Goal: Task Accomplishment & Management: Manage account settings

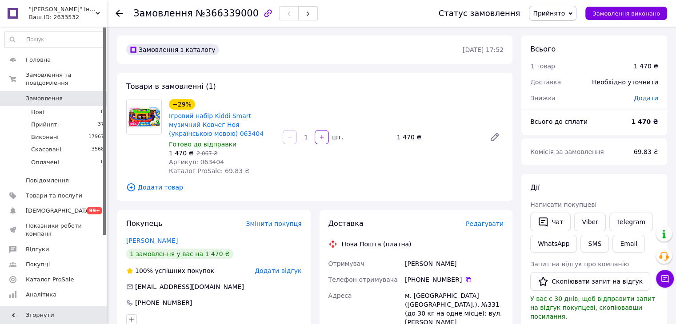
click at [46, 95] on span "Замовлення" at bounding box center [44, 99] width 37 height 8
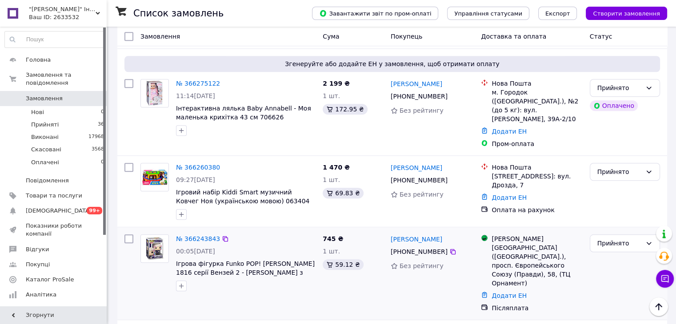
scroll to position [800, 0]
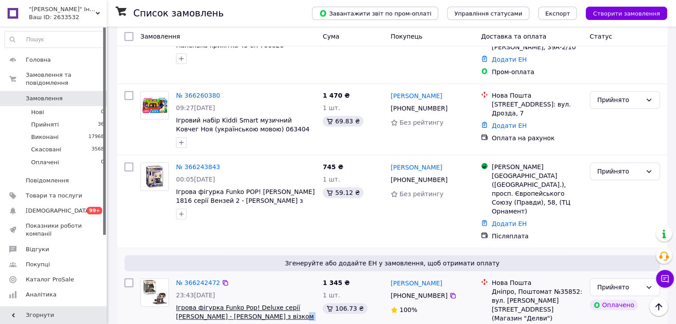
drag, startPoint x: 287, startPoint y: 214, endPoint x: 262, endPoint y: 214, distance: 25.3
click at [262, 303] on span "Ігрова фігурка Funko Pop! Deluxe серії [PERSON_NAME] - [PERSON_NAME] з візком 5…" at bounding box center [245, 312] width 139 height 18
copy span "57360"
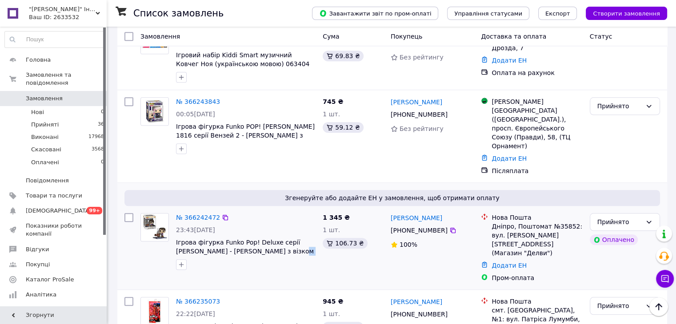
scroll to position [888, 0]
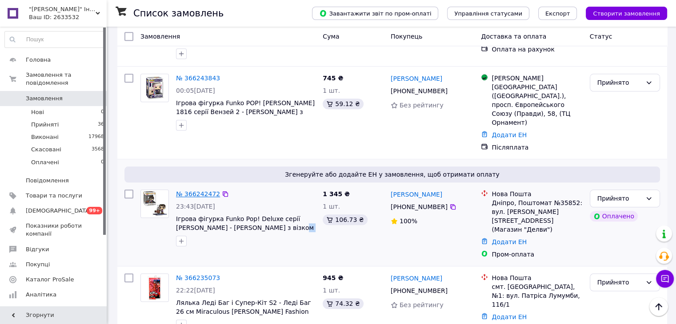
click at [186, 191] on link "№ 366242472" at bounding box center [198, 194] width 44 height 7
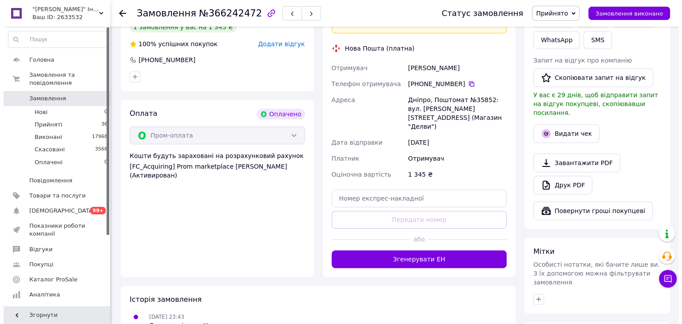
scroll to position [332, 0]
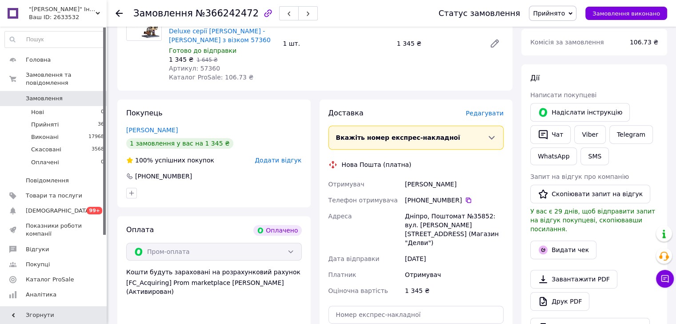
drag, startPoint x: 452, startPoint y: 188, endPoint x: 401, endPoint y: 197, distance: 52.3
click at [402, 191] on div "Отримувач Клебан Вікторія Телефон отримувача +380 97 118 62 69   Адреса Дніпро,…" at bounding box center [416, 237] width 179 height 123
copy div "Отримувач Клебан Вікторія"
click at [487, 112] on span "Редагувати" at bounding box center [485, 113] width 38 height 7
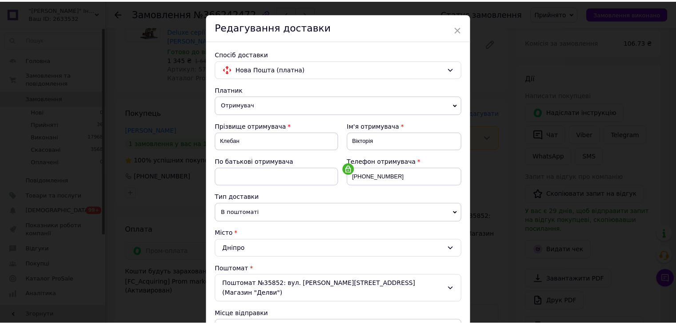
scroll to position [0, 0]
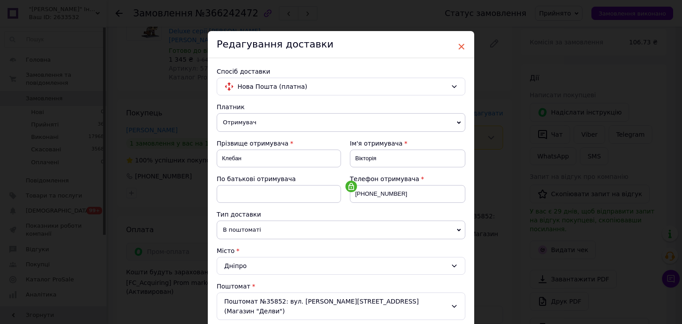
drag, startPoint x: 462, startPoint y: 47, endPoint x: 387, endPoint y: 104, distance: 93.6
click at [461, 48] on span "×" at bounding box center [462, 46] width 8 height 15
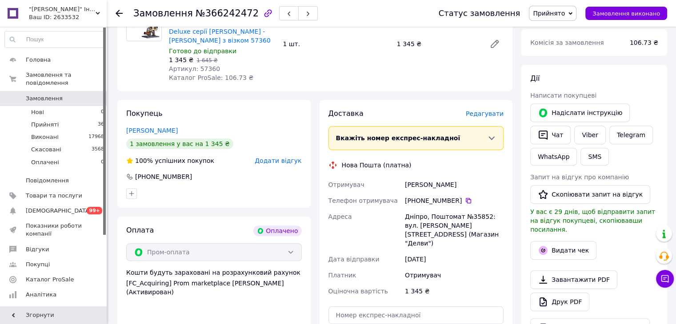
scroll to position [332, 0]
drag, startPoint x: 401, startPoint y: 186, endPoint x: 464, endPoint y: 172, distance: 64.6
click at [464, 172] on div "Доставка Редагувати Вкажіть номер експрес-накладної Обов'язково введіть номер е…" at bounding box center [415, 246] width 175 height 276
copy div "Отримувач Клебан Вікторія"
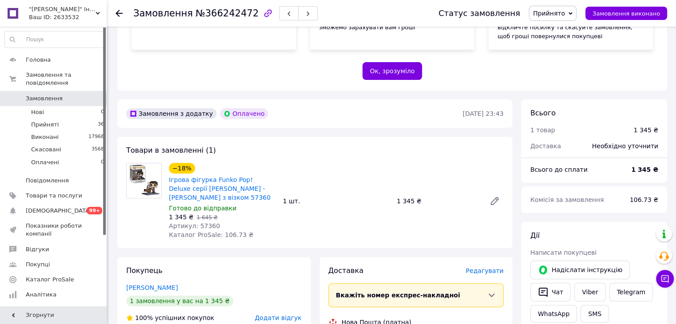
scroll to position [178, 0]
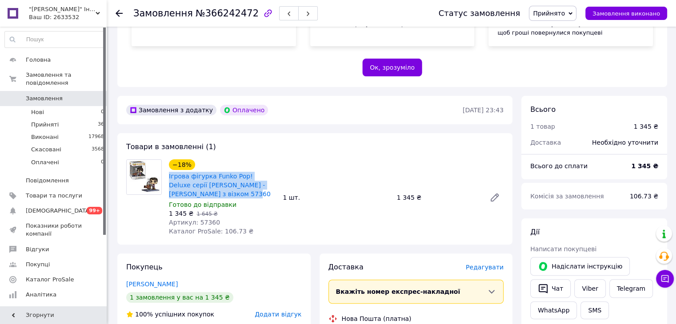
drag, startPoint x: 167, startPoint y: 177, endPoint x: 210, endPoint y: 194, distance: 45.9
click at [210, 194] on div "Ігрова фігурка Funko Pop! Deluxe серії [PERSON_NAME] - [PERSON_NAME] з візком 5…" at bounding box center [222, 185] width 108 height 28
copy link "Ігрова фігурка Funko Pop! Deluxe серії [PERSON_NAME] - [PERSON_NAME] з візком 5…"
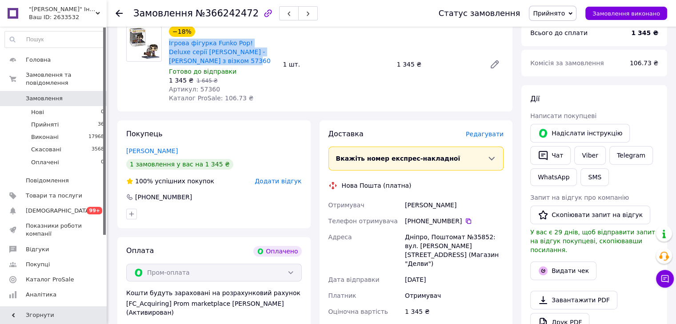
scroll to position [400, 0]
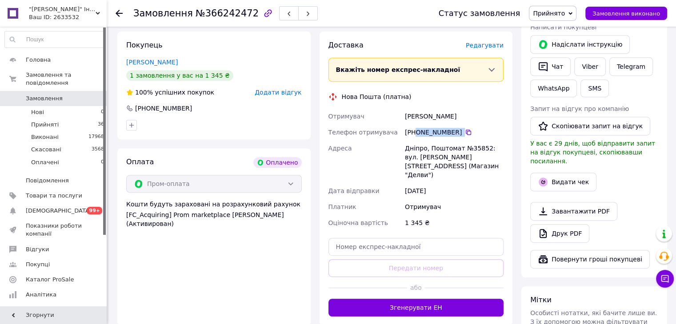
drag, startPoint x: 471, startPoint y: 128, endPoint x: 414, endPoint y: 133, distance: 57.0
click at [414, 132] on div "[PHONE_NUMBER]" at bounding box center [454, 132] width 99 height 9
copy div "0 97 118 62 69"
drag, startPoint x: 447, startPoint y: 118, endPoint x: 401, endPoint y: 116, distance: 46.3
click at [401, 116] on div "Отримувач Клебан Вікторія Телефон отримувача +380 97 118 62 69   Адреса Дніпро,…" at bounding box center [416, 169] width 179 height 123
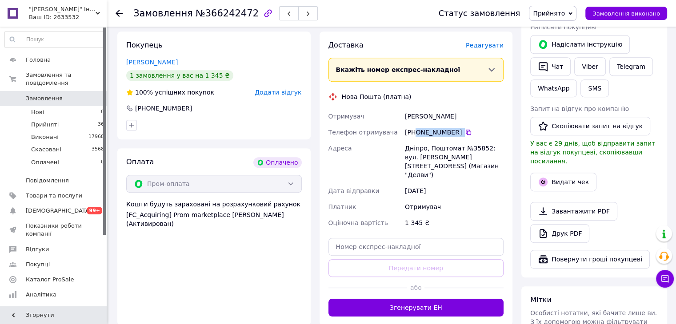
copy div "Отримувач Клебан Вікторія"
drag, startPoint x: 402, startPoint y: 150, endPoint x: 424, endPoint y: 146, distance: 22.9
click at [424, 146] on div "Отримувач Клебан Вікторія Телефон отримувача +380 97 118 62 69   Адреса Дніпро,…" at bounding box center [416, 169] width 179 height 123
copy div "Адреса Дніпро"
drag, startPoint x: 467, startPoint y: 144, endPoint x: 482, endPoint y: 142, distance: 14.4
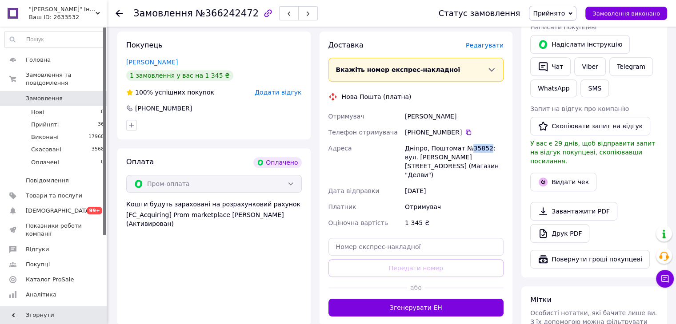
click at [482, 142] on div "Дніпро, Поштомат №35852: вул. [PERSON_NAME][STREET_ADDRESS] (Магазин "Делви")" at bounding box center [454, 161] width 102 height 43
copy div "35852"
click at [369, 238] on input "text" at bounding box center [415, 247] width 175 height 18
paste input "20451269227890"
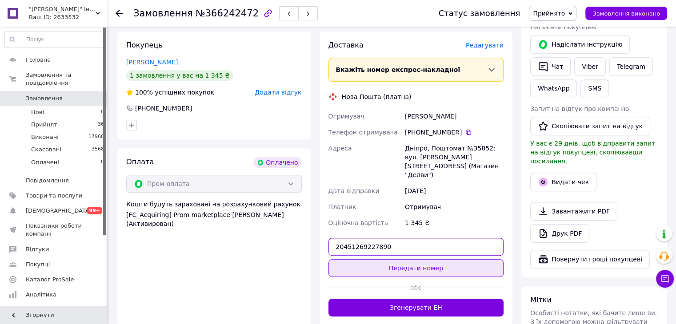
type input "20451269227890"
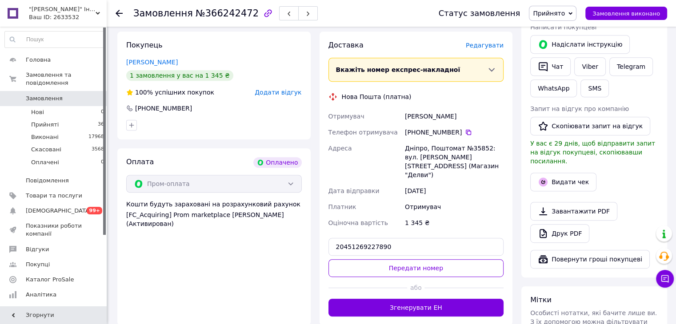
drag, startPoint x: 380, startPoint y: 244, endPoint x: 389, endPoint y: 231, distance: 15.6
click at [381, 259] on button "Передати номер" at bounding box center [415, 268] width 175 height 18
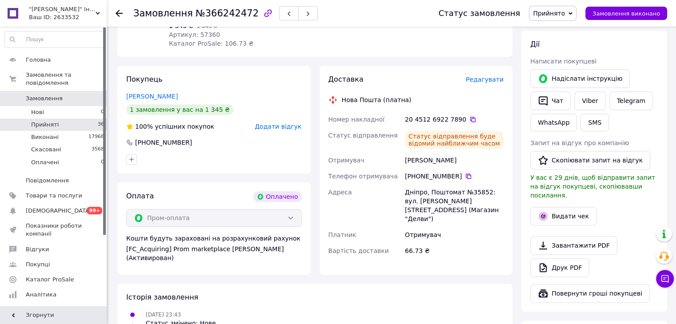
scroll to position [267, 0]
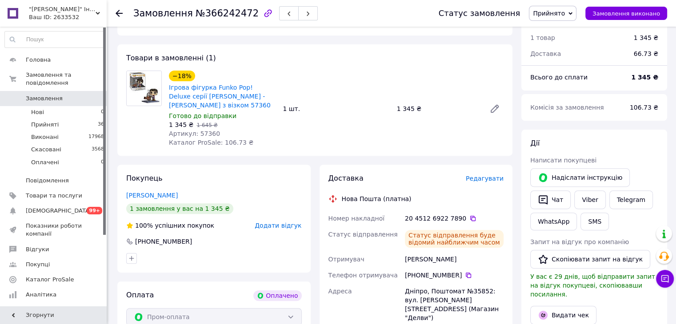
click at [114, 13] on div "Замовлення №366242472 Статус замовлення Прийнято Виконано Скасовано Оплачено За…" at bounding box center [391, 13] width 569 height 27
click at [118, 12] on icon at bounding box center [118, 13] width 7 height 7
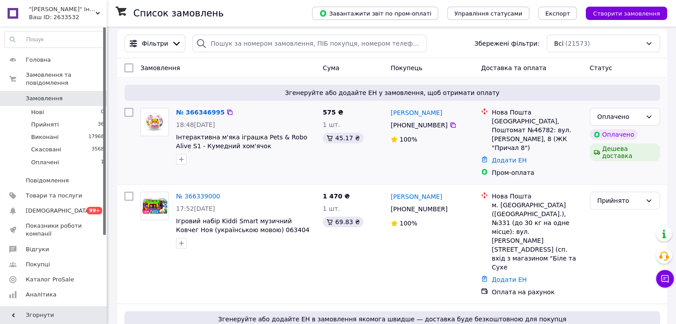
scroll to position [44, 0]
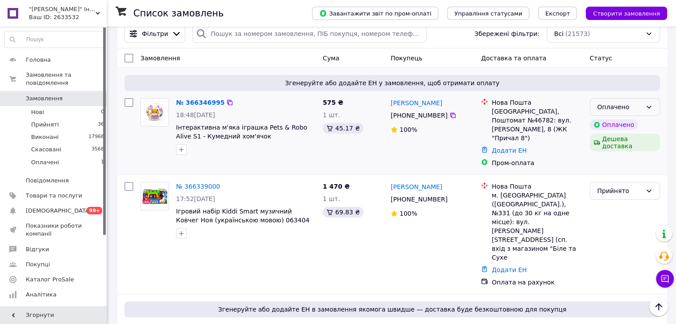
drag, startPoint x: 649, startPoint y: 97, endPoint x: 645, endPoint y: 102, distance: 5.4
click at [649, 104] on icon at bounding box center [648, 107] width 7 height 7
click at [630, 119] on li "Прийнято" at bounding box center [623, 120] width 69 height 16
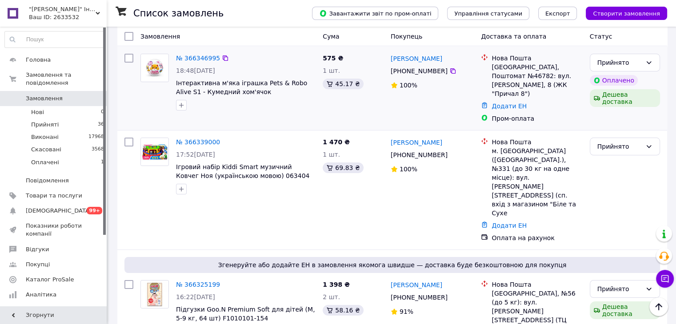
scroll to position [0, 0]
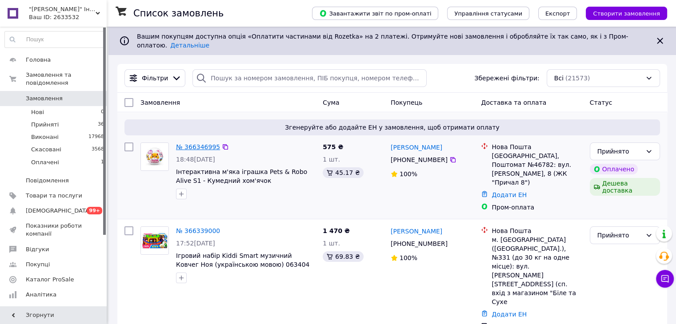
click at [186, 143] on link "№ 366346995" at bounding box center [198, 146] width 44 height 7
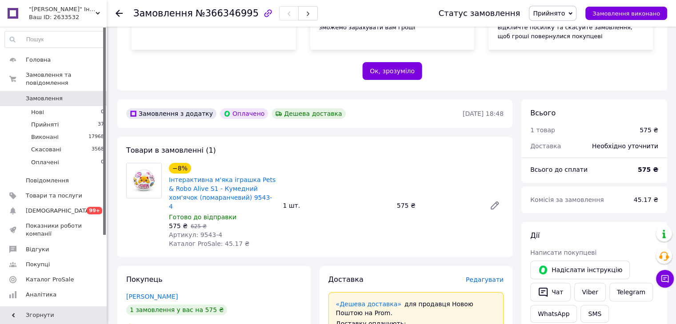
scroll to position [222, 0]
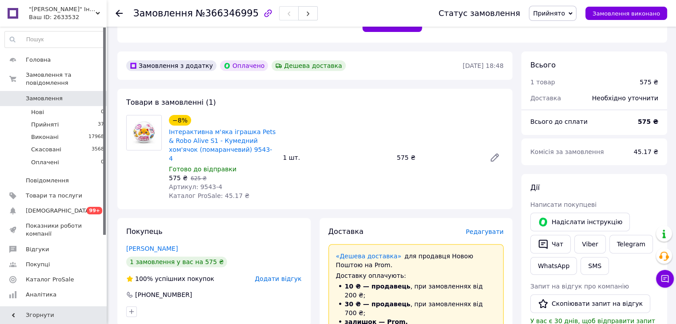
drag, startPoint x: 200, startPoint y: 227, endPoint x: 208, endPoint y: 201, distance: 27.5
drag, startPoint x: 202, startPoint y: 178, endPoint x: 238, endPoint y: 186, distance: 37.3
click at [217, 183] on div "Артикул: 9543-4" at bounding box center [222, 187] width 107 height 9
copy span "9543-4"
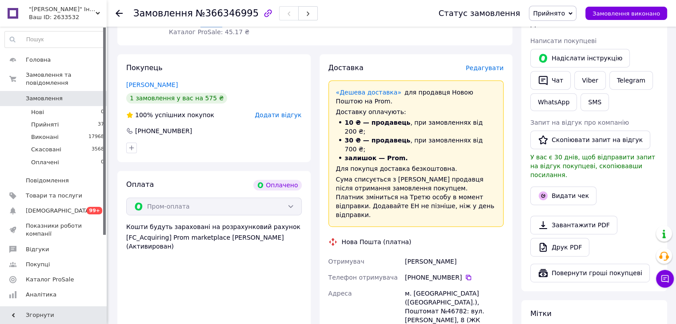
scroll to position [400, 0]
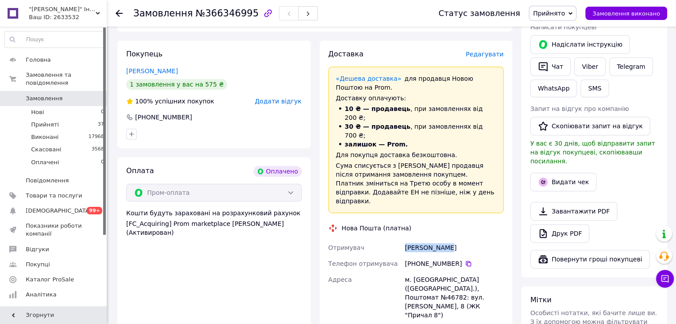
drag, startPoint x: 410, startPoint y: 212, endPoint x: 451, endPoint y: 215, distance: 41.4
click at [451, 240] on div "Тимощук Юлія" at bounding box center [454, 248] width 102 height 16
copy div "Тимощук Юлія"
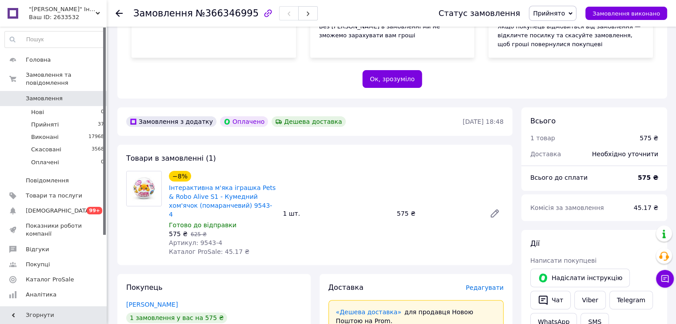
scroll to position [222, 0]
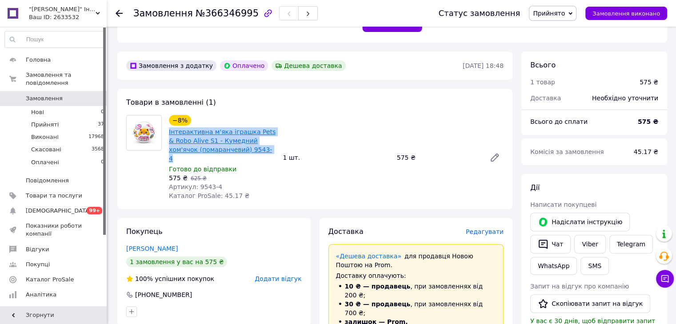
drag, startPoint x: 166, startPoint y: 132, endPoint x: 236, endPoint y: 153, distance: 72.8
click at [236, 153] on div "−8% Інтерактивна м'яка іграшка Pets & Robo Alive S1 - Кумедний хом'ячок (помара…" at bounding box center [222, 157] width 114 height 89
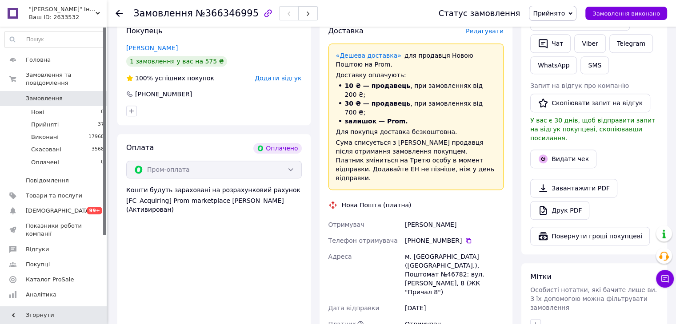
scroll to position [444, 0]
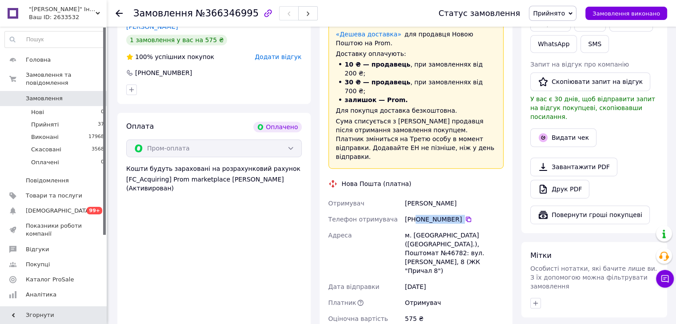
drag, startPoint x: 471, startPoint y: 184, endPoint x: 415, endPoint y: 188, distance: 56.1
click at [415, 215] on div "[PHONE_NUMBER]" at bounding box center [454, 219] width 99 height 9
drag, startPoint x: 453, startPoint y: 170, endPoint x: 402, endPoint y: 167, distance: 51.6
click at [402, 195] on div "Отримувач Тимощук Юлія Телефон отримувача +380 93 857 11 61   Адреса м. Київ (К…" at bounding box center [416, 260] width 179 height 131
drag, startPoint x: 410, startPoint y: 200, endPoint x: 423, endPoint y: 199, distance: 13.3
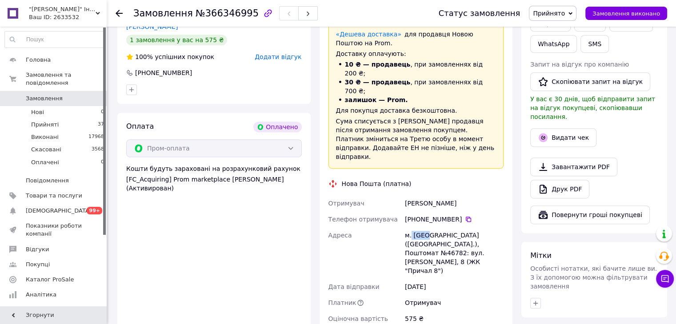
click at [423, 227] on div "м. [GEOGRAPHIC_DATA] ([GEOGRAPHIC_DATA].), Поштомат №46782: вул. [PERSON_NAME],…" at bounding box center [454, 253] width 102 height 52
drag, startPoint x: 413, startPoint y: 207, endPoint x: 422, endPoint y: 208, distance: 9.4
click at [426, 227] on div "м. [GEOGRAPHIC_DATA] ([GEOGRAPHIC_DATA].), Поштомат №46782: вул. [PERSON_NAME],…" at bounding box center [454, 253] width 102 height 52
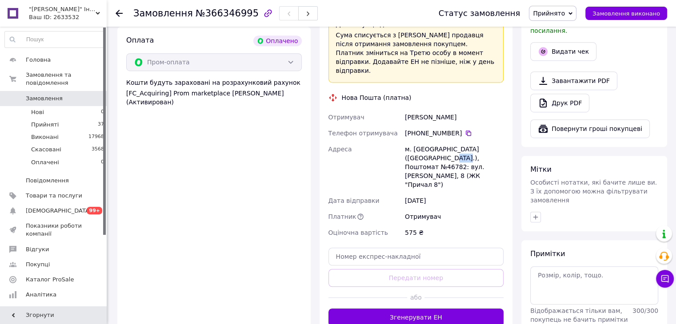
scroll to position [577, 0]
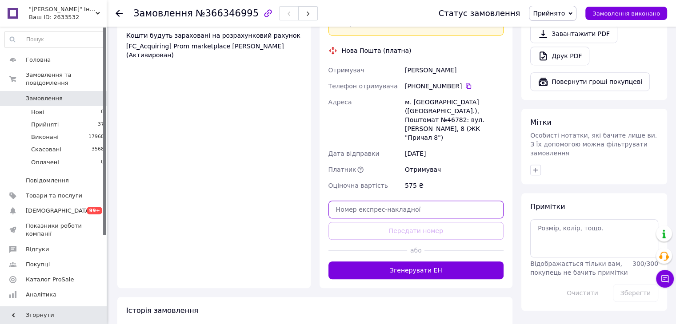
click at [386, 201] on input "text" at bounding box center [415, 210] width 175 height 18
paste input "20451269237166"
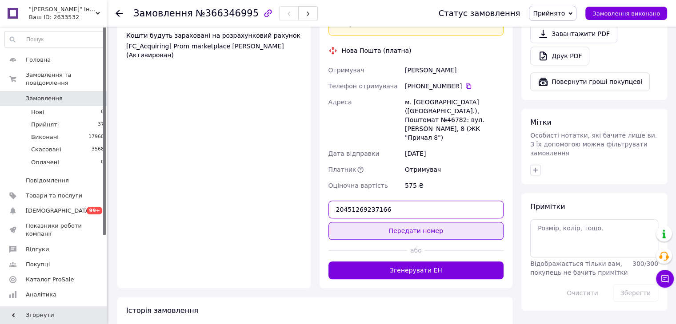
type input "20451269237166"
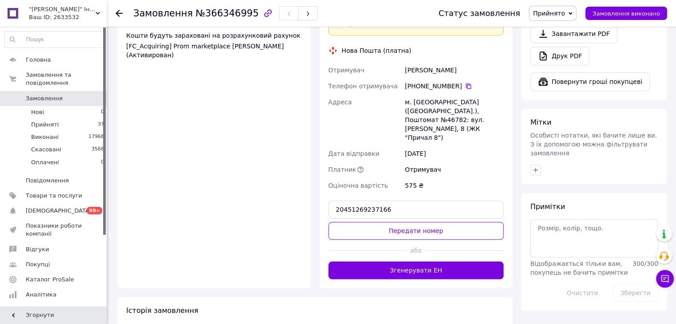
click at [385, 222] on button "Передати номер" at bounding box center [415, 231] width 175 height 18
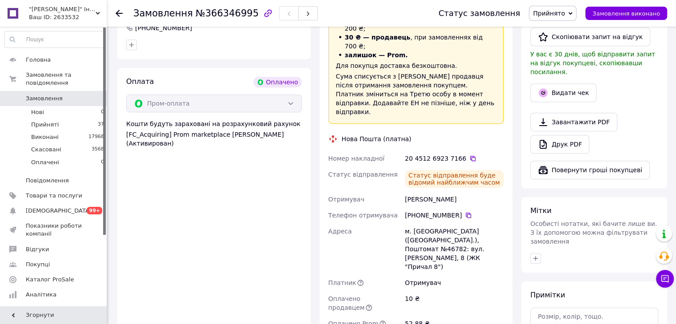
scroll to position [489, 0]
drag, startPoint x: 119, startPoint y: 12, endPoint x: 148, endPoint y: 35, distance: 36.6
click at [119, 12] on icon at bounding box center [118, 13] width 7 height 7
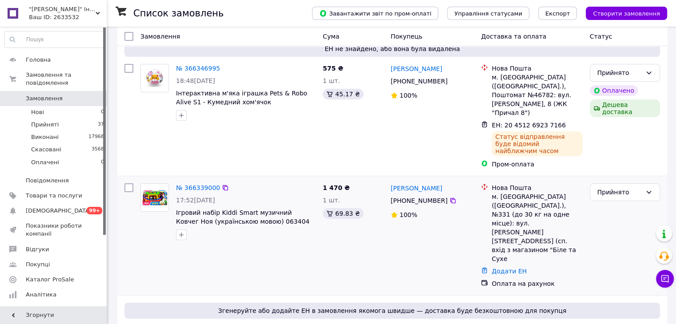
scroll to position [89, 0]
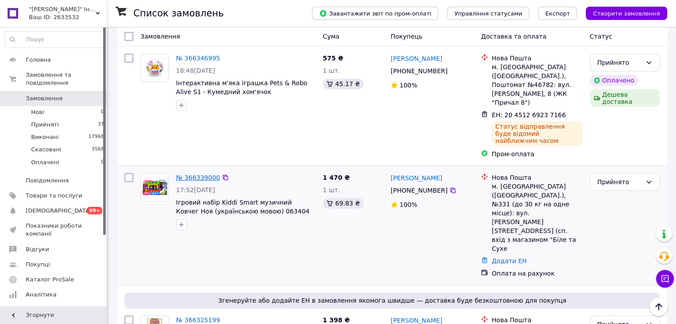
click at [190, 174] on link "№ 366339000" at bounding box center [198, 177] width 44 height 7
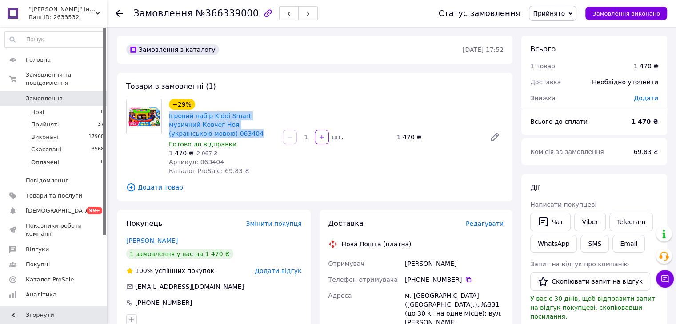
drag, startPoint x: 167, startPoint y: 118, endPoint x: 196, endPoint y: 133, distance: 32.2
click at [195, 132] on div "Ігровий набір Kiddi Smart музичний Ковчег Ноя (українською мовою) 063404" at bounding box center [222, 125] width 108 height 28
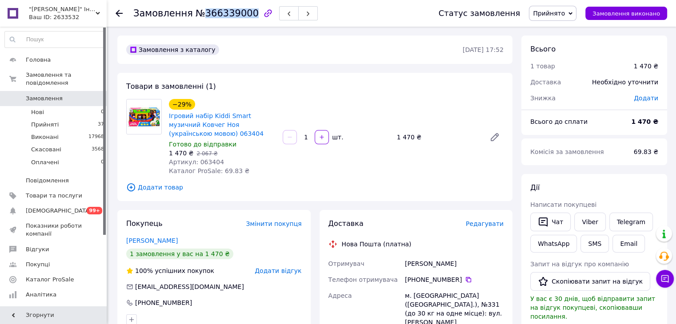
drag, startPoint x: 198, startPoint y: 15, endPoint x: 241, endPoint y: 17, distance: 42.7
click at [242, 16] on span "№366339000" at bounding box center [226, 13] width 63 height 11
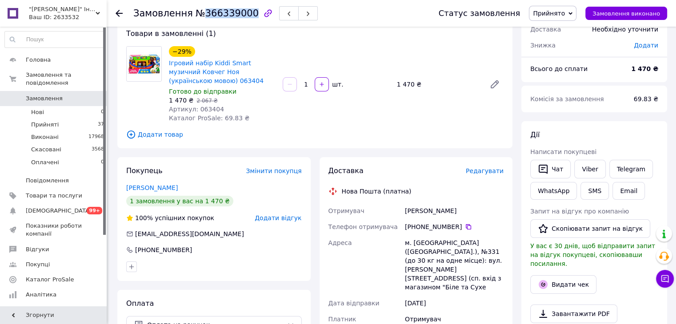
scroll to position [133, 0]
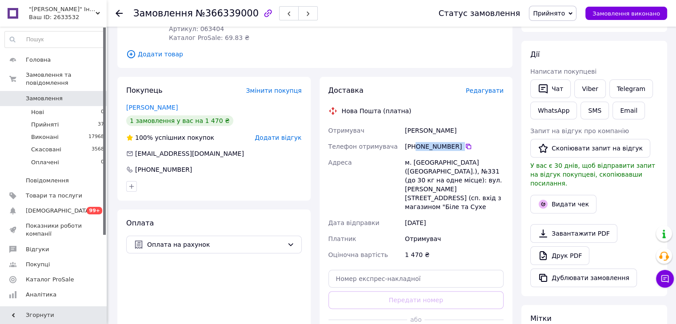
drag, startPoint x: 471, startPoint y: 148, endPoint x: 416, endPoint y: 150, distance: 54.7
click at [416, 150] on div "[PHONE_NUMBER]" at bounding box center [454, 146] width 99 height 9
drag, startPoint x: 452, startPoint y: 134, endPoint x: 341, endPoint y: 69, distance: 128.6
click at [397, 135] on div "Отримувач Ромашова Юля Телефон отримувача +380 95 308 00 03   Адреса м. Київ (К…" at bounding box center [416, 193] width 179 height 140
drag, startPoint x: 418, startPoint y: 163, endPoint x: 423, endPoint y: 163, distance: 5.8
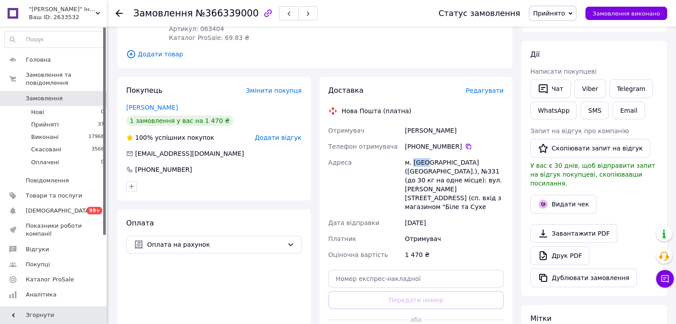
click at [423, 163] on div "м. [GEOGRAPHIC_DATA] ([GEOGRAPHIC_DATA].), №331 (до 30 кг на одне місце): вул. …" at bounding box center [454, 185] width 102 height 60
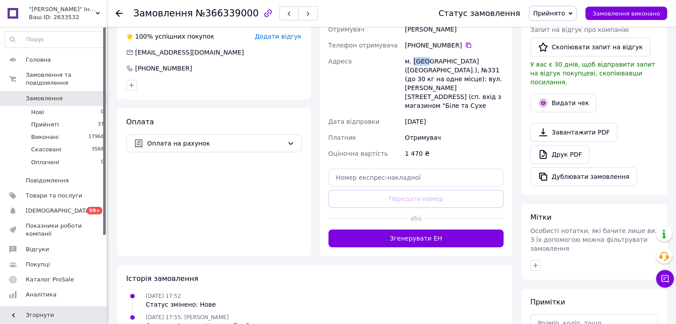
scroll to position [267, 0]
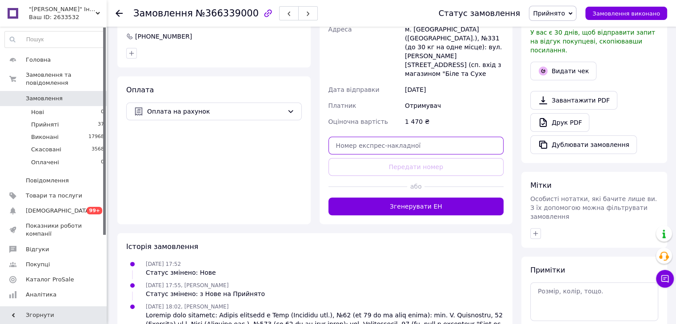
click at [383, 137] on input "text" at bounding box center [415, 146] width 175 height 18
paste input "20451269237624"
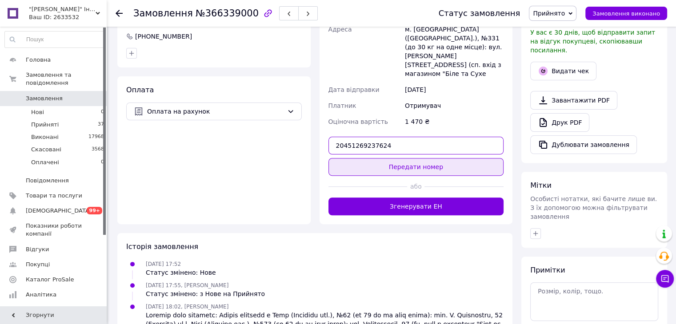
type input "20451269237624"
click at [391, 158] on button "Передати номер" at bounding box center [415, 167] width 175 height 18
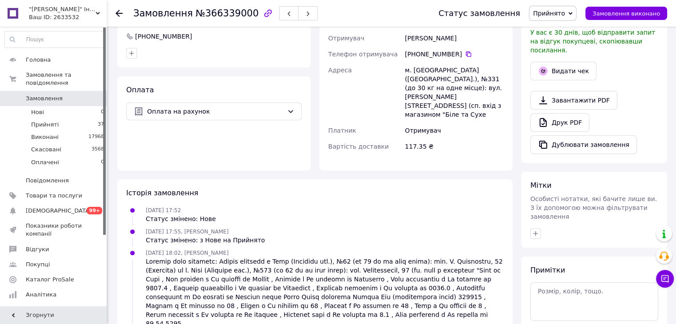
click at [112, 16] on div "Замовлення №366339000 Статус замовлення Прийнято Виконано Скасовано Оплачено За…" at bounding box center [391, 13] width 569 height 27
drag, startPoint x: 118, startPoint y: 15, endPoint x: 109, endPoint y: 9, distance: 10.6
click at [119, 15] on icon at bounding box center [118, 13] width 7 height 7
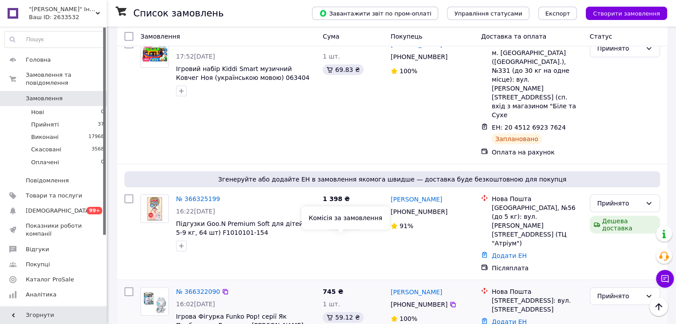
scroll to position [267, 0]
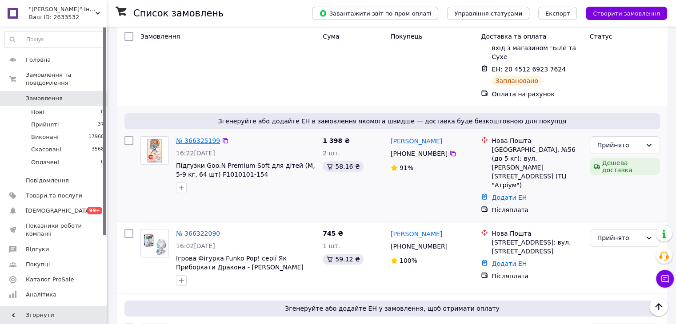
click at [197, 137] on link "№ 366325199" at bounding box center [198, 140] width 44 height 7
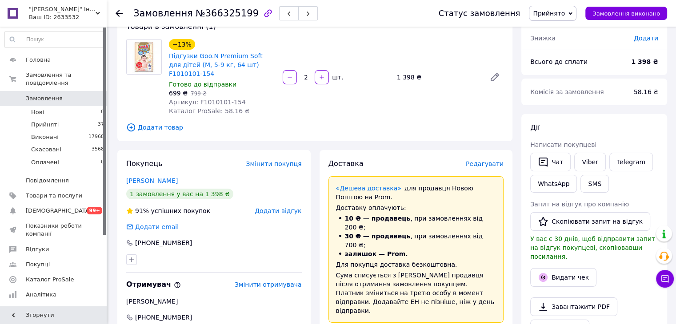
scroll to position [44, 0]
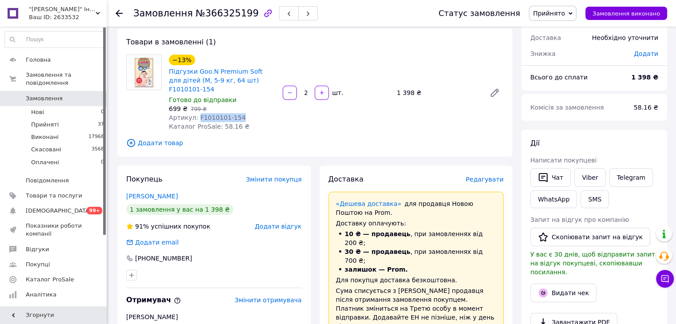
drag, startPoint x: 195, startPoint y: 109, endPoint x: 239, endPoint y: 111, distance: 43.1
click at [239, 113] on div "Артикул: F1010101-154" at bounding box center [222, 117] width 107 height 9
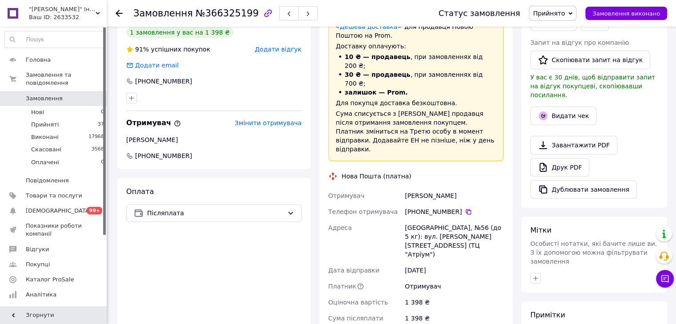
scroll to position [222, 0]
drag, startPoint x: 403, startPoint y: 160, endPoint x: 458, endPoint y: 141, distance: 58.3
click at [466, 187] on div "Кальянов Сергій" at bounding box center [454, 195] width 102 height 16
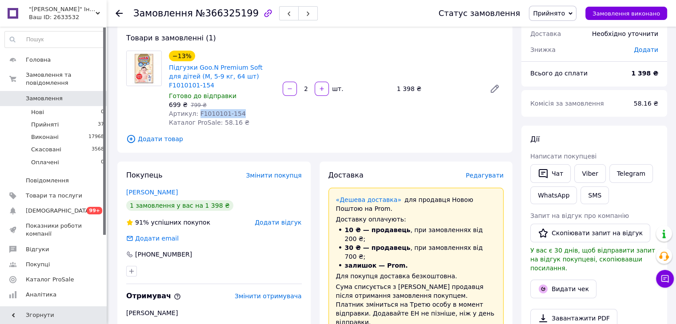
scroll to position [44, 0]
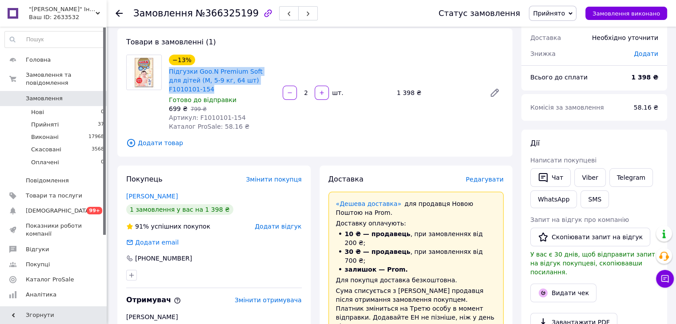
drag, startPoint x: 166, startPoint y: 72, endPoint x: 277, endPoint y: 79, distance: 110.8
click at [277, 79] on div "−13% Підгузки Goo.N Premium Soft для дітей (М, 5-9 кг, 64 шт) F1010101-154 Гото…" at bounding box center [222, 93] width 114 height 80
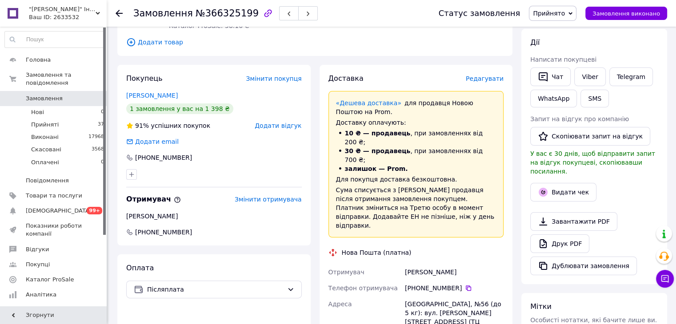
scroll to position [267, 0]
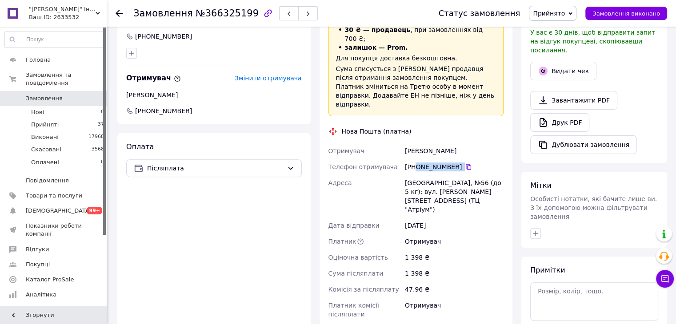
drag, startPoint x: 470, startPoint y: 131, endPoint x: 416, endPoint y: 133, distance: 53.8
click at [416, 163] on div "+380 67 276 00 84" at bounding box center [454, 167] width 99 height 9
drag, startPoint x: 458, startPoint y: 117, endPoint x: 400, endPoint y: 115, distance: 57.8
click at [400, 143] on div "Отримувач Кальянов Сергій Телефон отримувача +380 67 276 00 84   Адреса Одеса, …" at bounding box center [416, 232] width 179 height 179
drag, startPoint x: 402, startPoint y: 149, endPoint x: 421, endPoint y: 151, distance: 18.7
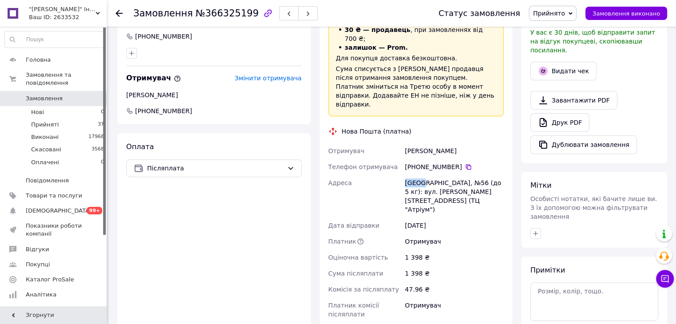
click at [421, 151] on div "Отримувач Кальянов Сергій Телефон отримувача +380 67 276 00 84   Адреса Одеса, …" at bounding box center [416, 232] width 179 height 179
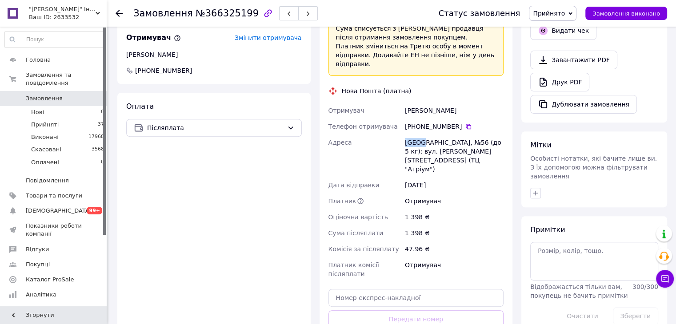
scroll to position [400, 0]
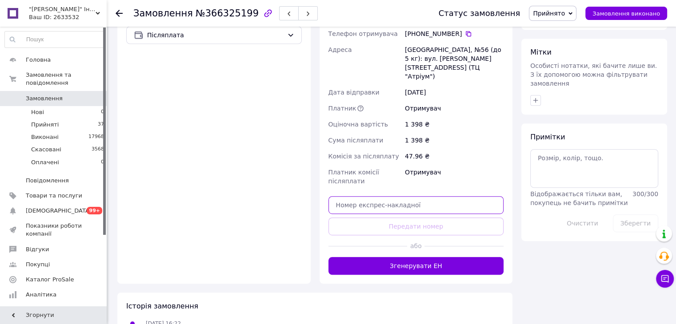
click at [399, 196] on input "text" at bounding box center [415, 205] width 175 height 18
paste input "20451269238506"
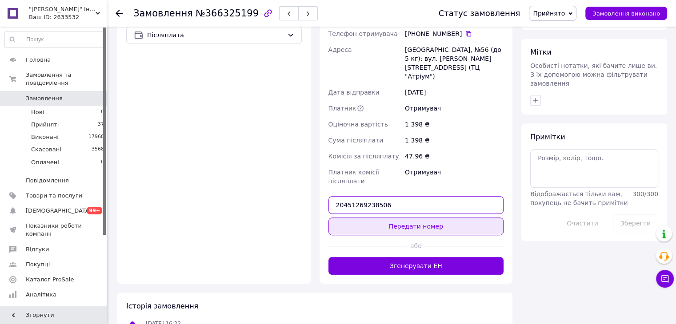
type input "20451269238506"
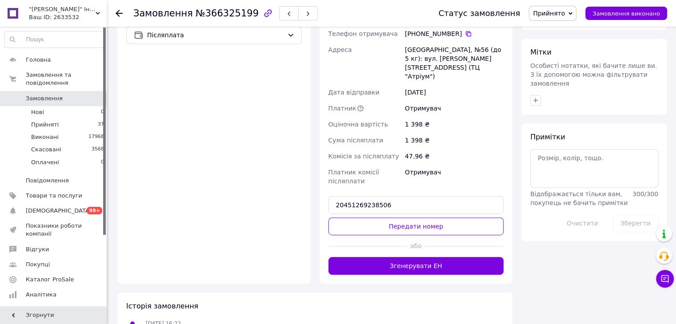
click at [390, 218] on button "Передати номер" at bounding box center [415, 227] width 175 height 18
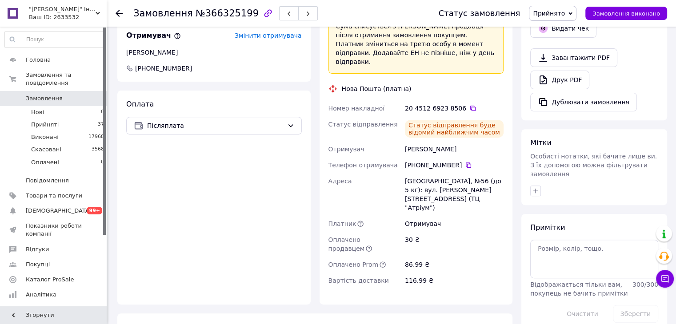
scroll to position [283, 0]
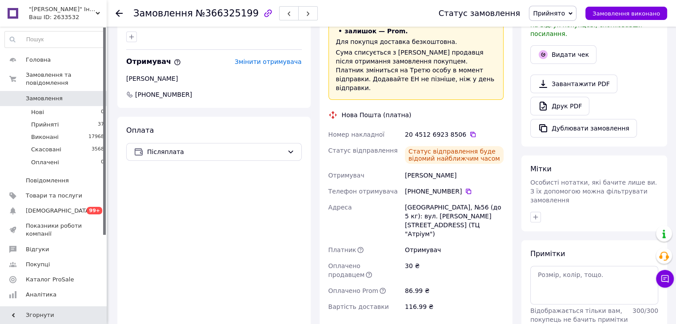
click at [120, 14] on icon at bounding box center [118, 13] width 7 height 7
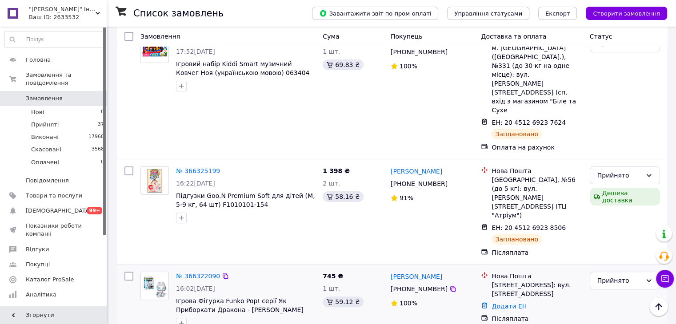
scroll to position [267, 0]
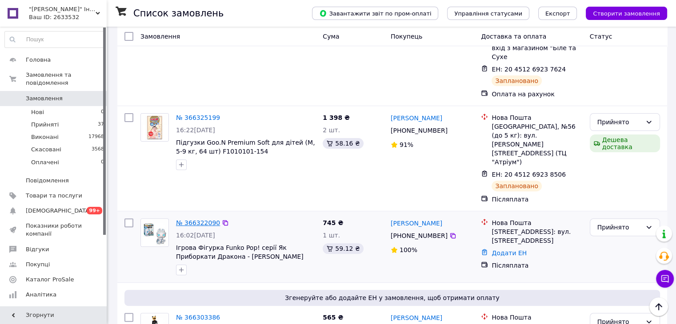
click at [202, 219] on link "№ 366322090" at bounding box center [198, 222] width 44 height 7
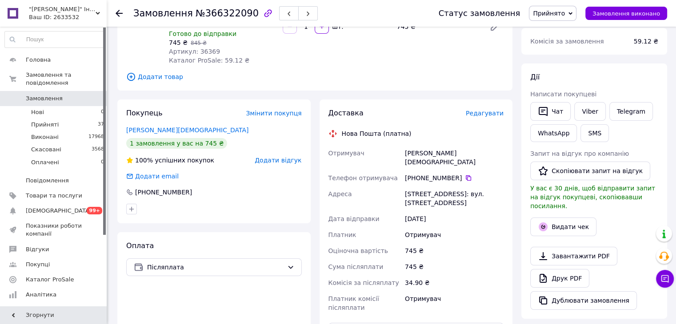
scroll to position [84, 0]
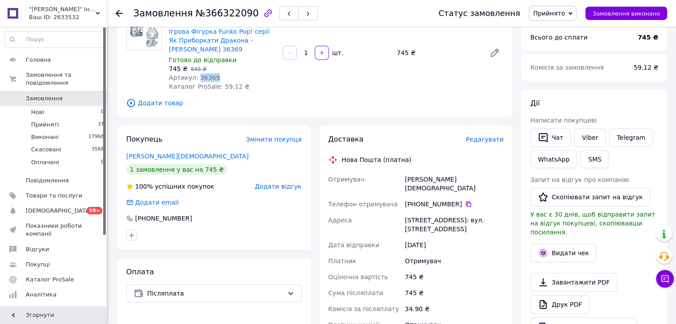
drag, startPoint x: 195, startPoint y: 77, endPoint x: 208, endPoint y: 79, distance: 12.6
click at [211, 77] on span "Артикул: 36369" at bounding box center [194, 77] width 51 height 7
click at [408, 178] on div "Мехеда Єва" at bounding box center [454, 183] width 102 height 25
drag, startPoint x: 407, startPoint y: 178, endPoint x: 438, endPoint y: 180, distance: 31.6
click at [439, 182] on div "Мехеда Єва" at bounding box center [454, 183] width 102 height 25
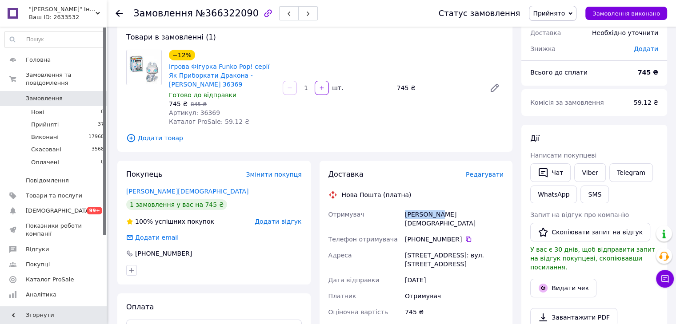
scroll to position [0, 0]
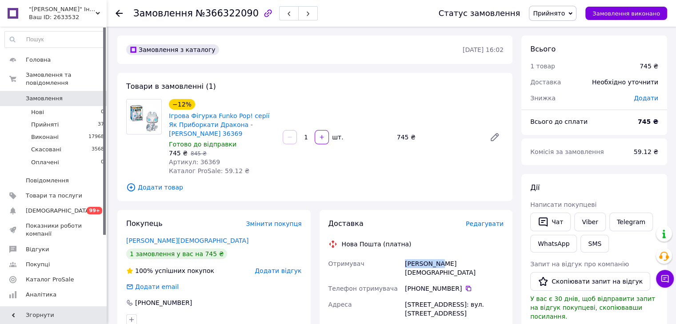
drag, startPoint x: 166, startPoint y: 116, endPoint x: 224, endPoint y: 134, distance: 60.4
click at [224, 134] on div "−12% Ігрова Фігурка Funko Pop! cерії Як Приборкати Дракона - Денна Фурія Фанко …" at bounding box center [222, 137] width 114 height 80
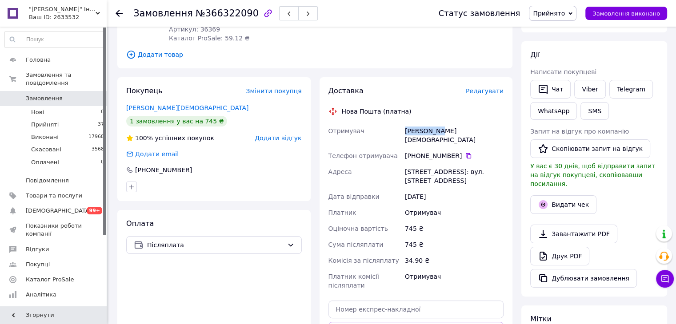
scroll to position [133, 0]
drag, startPoint x: 473, startPoint y: 147, endPoint x: 416, endPoint y: 148, distance: 57.3
click at [416, 151] on div "[PHONE_NUMBER]" at bounding box center [454, 155] width 99 height 9
drag, startPoint x: 404, startPoint y: 128, endPoint x: 463, endPoint y: 132, distance: 59.2
click at [467, 131] on div "Мехеда Єва" at bounding box center [454, 135] width 102 height 25
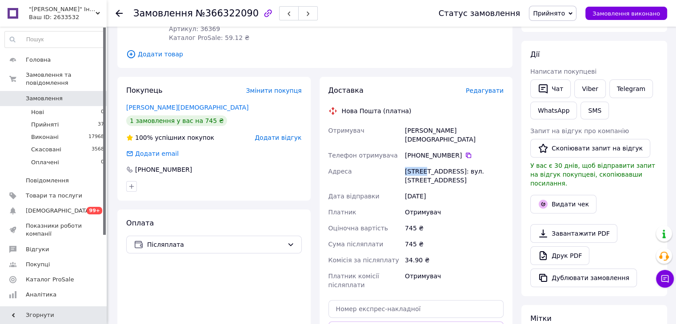
drag, startPoint x: 403, startPoint y: 164, endPoint x: 423, endPoint y: 162, distance: 19.7
click at [423, 163] on div "[STREET_ADDRESS]: вул. [STREET_ADDRESS]" at bounding box center [454, 175] width 102 height 25
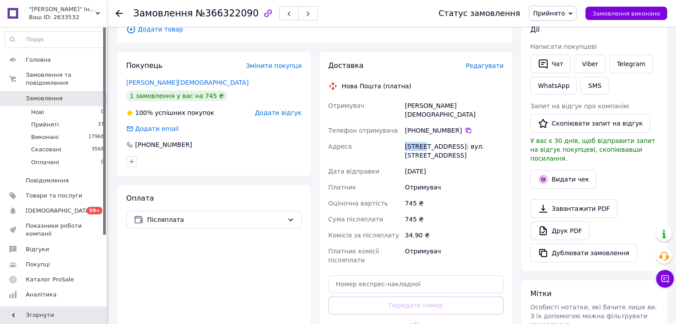
scroll to position [178, 0]
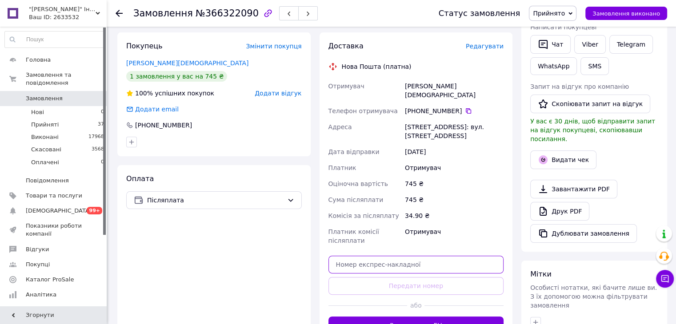
click at [372, 261] on input "text" at bounding box center [415, 265] width 175 height 18
paste input "20451269239468"
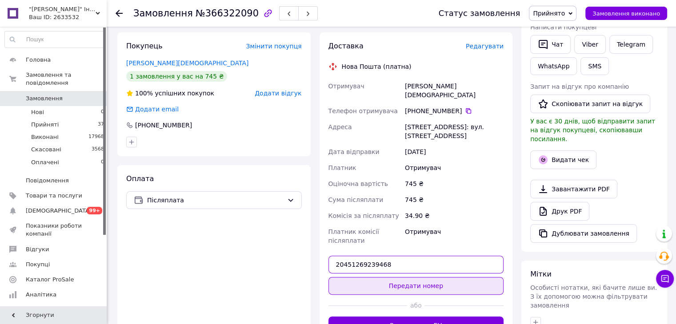
type input "20451269239468"
click at [371, 277] on button "Передати номер" at bounding box center [415, 286] width 175 height 18
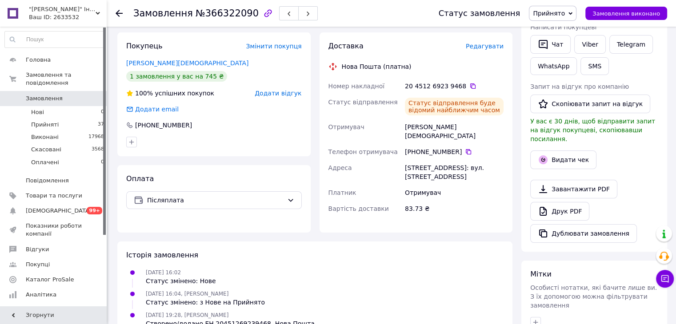
drag, startPoint x: 118, startPoint y: 11, endPoint x: 62, endPoint y: 5, distance: 55.8
click at [117, 11] on icon at bounding box center [118, 13] width 7 height 7
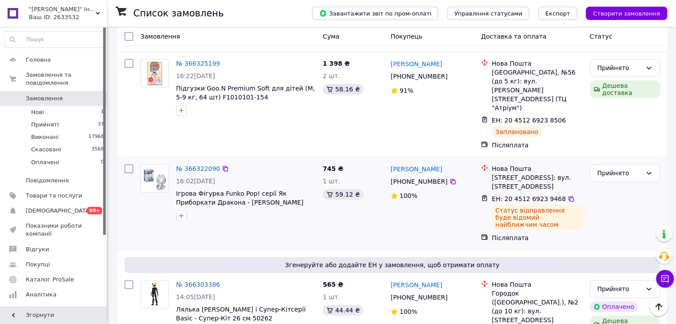
scroll to position [400, 0]
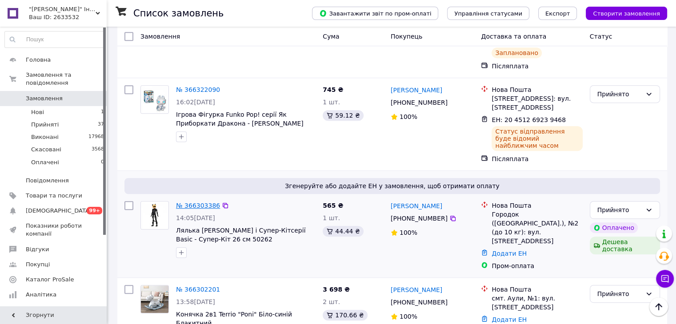
click at [187, 202] on link "№ 366303386" at bounding box center [198, 205] width 44 height 7
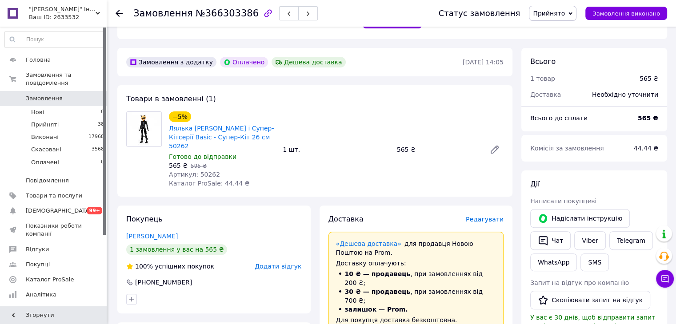
scroll to position [222, 0]
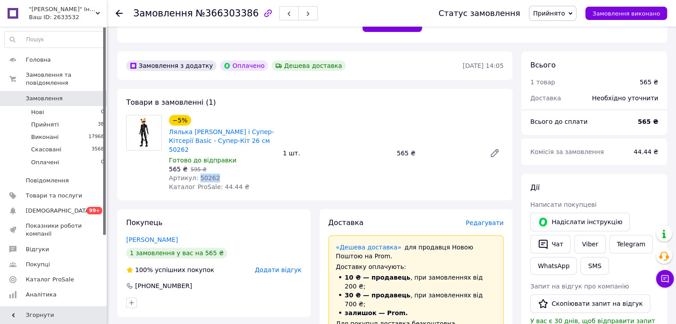
drag, startPoint x: 195, startPoint y: 167, endPoint x: 257, endPoint y: 193, distance: 66.7
click at [225, 174] on div "Артикул: 50262" at bounding box center [222, 178] width 107 height 9
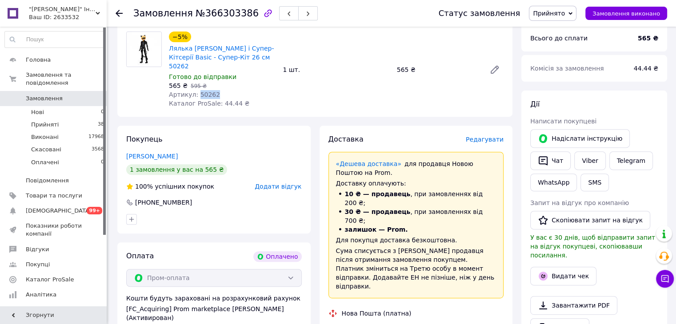
scroll to position [400, 0]
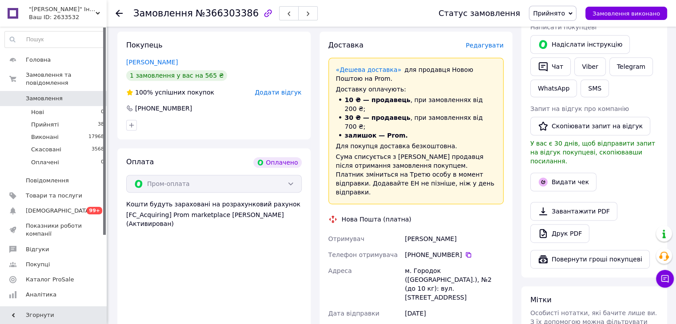
drag, startPoint x: 402, startPoint y: 203, endPoint x: 460, endPoint y: 194, distance: 58.9
click at [462, 193] on div "Доставка Редагувати «Дешева доставка»   для продавця Новою Поштою на Prom. Дост…" at bounding box center [415, 239] width 175 height 399
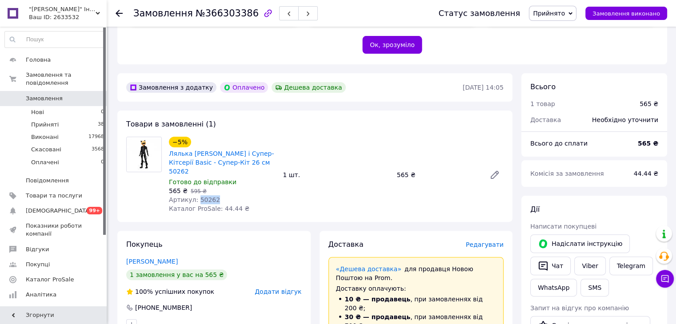
scroll to position [133, 0]
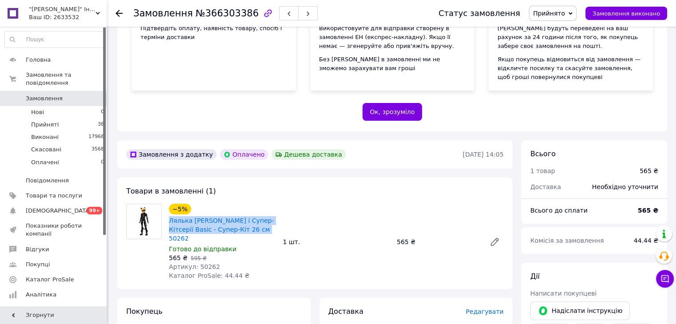
drag, startPoint x: 167, startPoint y: 219, endPoint x: 237, endPoint y: 224, distance: 70.8
click at [243, 233] on div "−5% Лялька Леді Баг і Супер-Кітсерії Basic - Супер-Кіт 26 см 50262 Готово до ві…" at bounding box center [222, 242] width 114 height 80
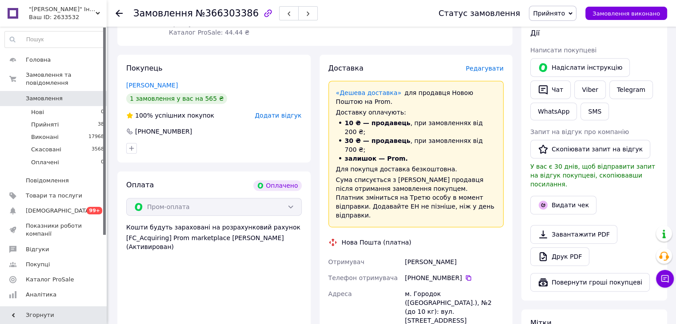
scroll to position [400, 0]
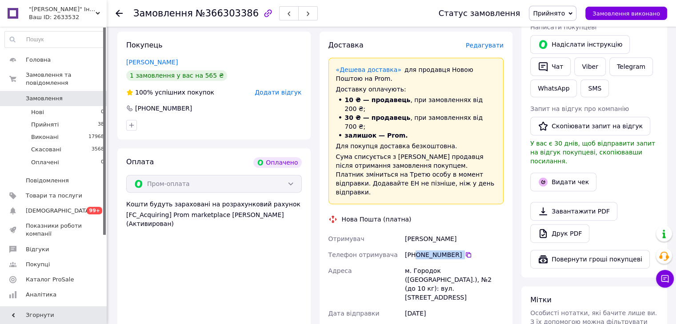
drag, startPoint x: 476, startPoint y: 214, endPoint x: 407, endPoint y: 224, distance: 69.7
click at [415, 247] on div "[PHONE_NUMBER]" at bounding box center [454, 255] width 102 height 16
drag, startPoint x: 453, startPoint y: 201, endPoint x: 402, endPoint y: 205, distance: 51.7
click at [402, 231] on div "Отримувач Іжовський Тарас Телефон отримувача +380 67 475 15 85   Адреса м. Горо…" at bounding box center [416, 292] width 179 height 123
drag, startPoint x: 410, startPoint y: 234, endPoint x: 435, endPoint y: 234, distance: 24.9
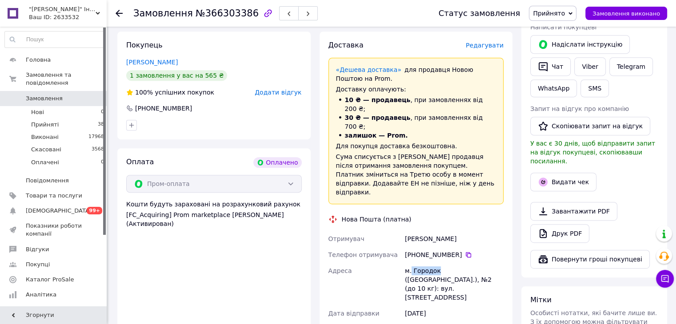
click at [435, 263] on div "м. Городок ([GEOGRAPHIC_DATA].), №2 (до 10 кг): вул. [STREET_ADDRESS]" at bounding box center [454, 284] width 102 height 43
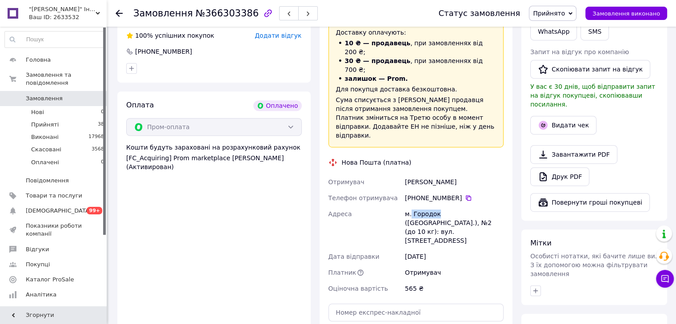
scroll to position [489, 0]
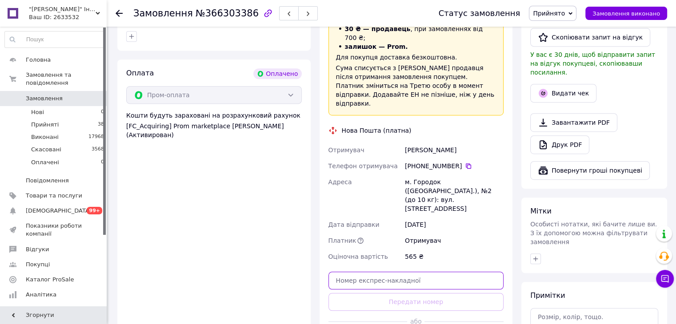
click at [399, 272] on input "text" at bounding box center [415, 281] width 175 height 18
paste input "Городок"
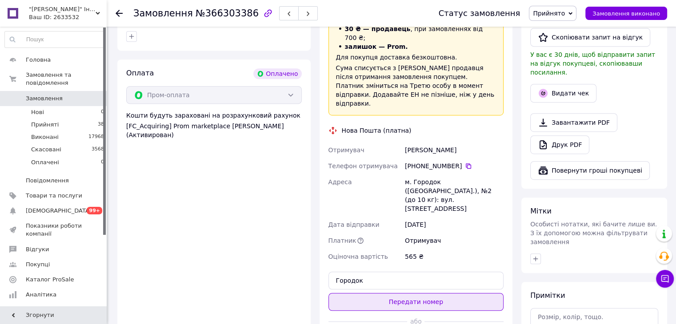
click at [403, 293] on button "Передати номер" at bounding box center [415, 302] width 175 height 18
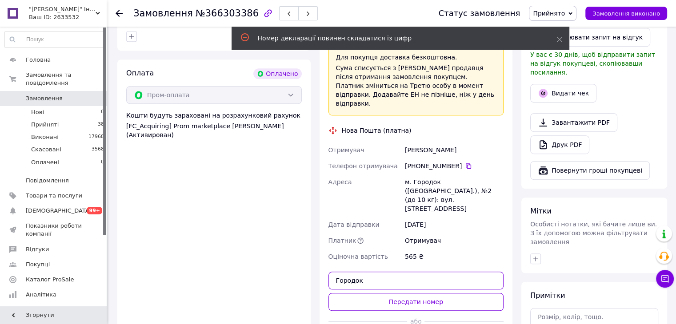
drag, startPoint x: 365, startPoint y: 228, endPoint x: 313, endPoint y: 218, distance: 52.9
click at [313, 218] on div "Покупець Іжовський Тарас 1 замовлення у вас на 565 ₴ 100% успішних покупок Дода…" at bounding box center [315, 151] width 404 height 417
paste input "20451269241393"
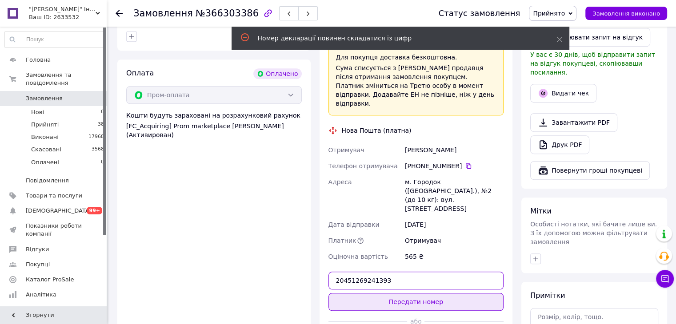
type input "20451269241393"
click at [407, 293] on button "Передати номер" at bounding box center [415, 302] width 175 height 18
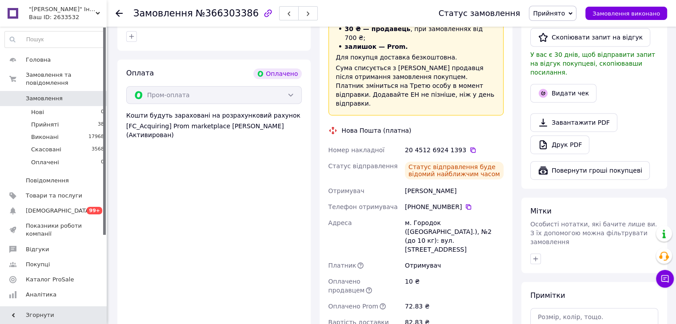
click at [117, 10] on icon at bounding box center [118, 13] width 7 height 7
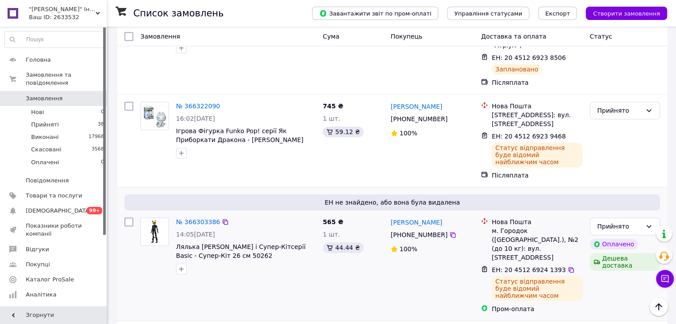
scroll to position [489, 0]
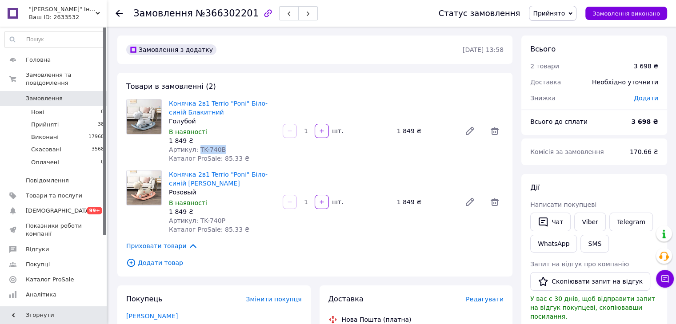
drag, startPoint x: 195, startPoint y: 149, endPoint x: 227, endPoint y: 147, distance: 31.6
click at [227, 147] on div "Артикул: TK-740B" at bounding box center [222, 149] width 107 height 9
drag, startPoint x: 195, startPoint y: 217, endPoint x: 217, endPoint y: 216, distance: 21.8
click at [217, 217] on span "Артикул: TK-740P" at bounding box center [197, 220] width 56 height 7
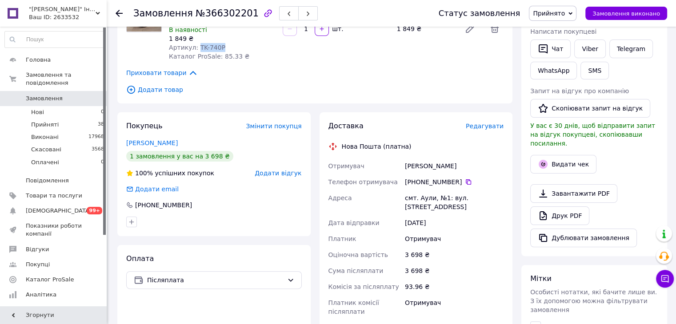
scroll to position [222, 0]
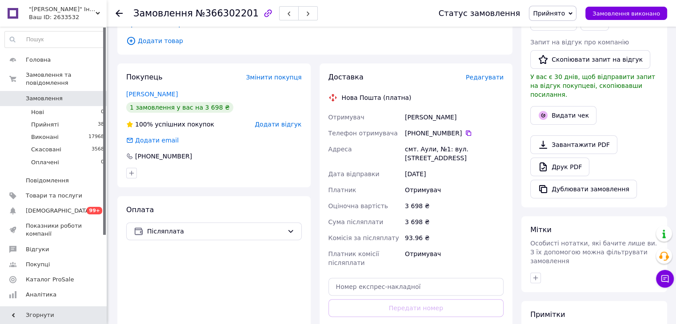
drag, startPoint x: 449, startPoint y: 117, endPoint x: 404, endPoint y: 118, distance: 44.4
click at [404, 118] on div "Буніч Катерина" at bounding box center [454, 117] width 102 height 16
drag, startPoint x: 475, startPoint y: 133, endPoint x: 416, endPoint y: 137, distance: 59.7
click at [416, 137] on div "[PHONE_NUMBER]" at bounding box center [454, 133] width 99 height 9
drag, startPoint x: 402, startPoint y: 151, endPoint x: 449, endPoint y: 162, distance: 48.4
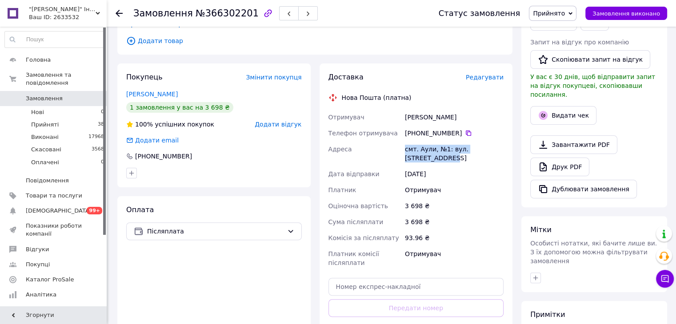
click at [449, 162] on div "Отримувач Буніч Катерина Телефон отримувача +380 93 903 38 59   Адреса смт. Аул…" at bounding box center [416, 190] width 179 height 162
drag, startPoint x: 119, startPoint y: 12, endPoint x: 132, endPoint y: 64, distance: 54.1
click at [117, 14] on icon at bounding box center [118, 13] width 7 height 7
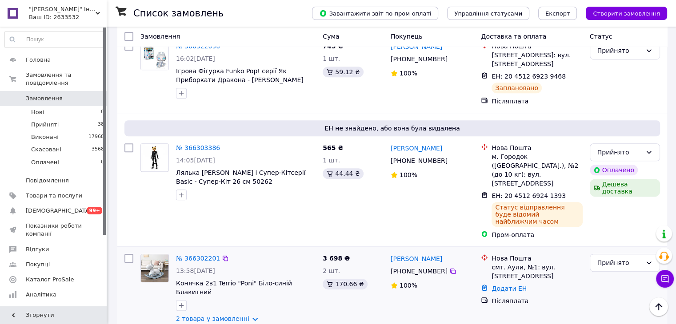
scroll to position [577, 0]
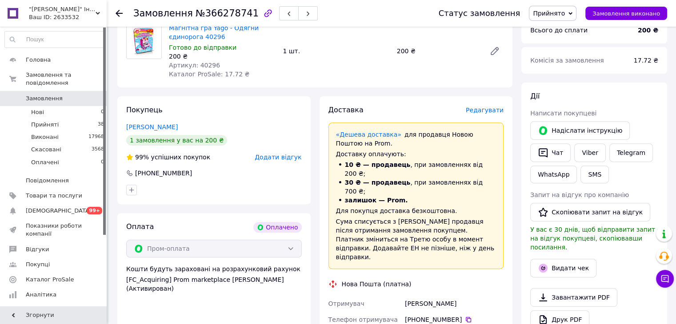
scroll to position [311, 0]
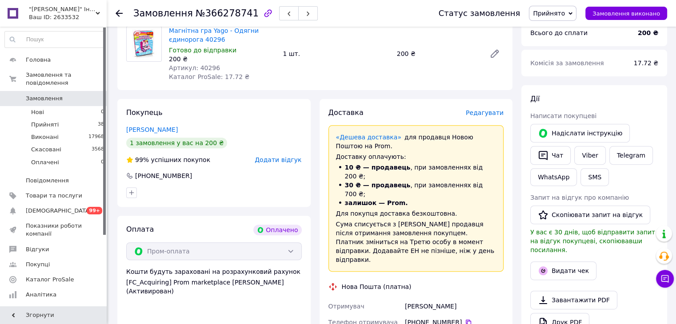
click at [197, 66] on span "Артикул: 40296" at bounding box center [194, 67] width 51 height 7
drag, startPoint x: 194, startPoint y: 67, endPoint x: 214, endPoint y: 70, distance: 20.2
click at [214, 70] on div "Артикул: 40296" at bounding box center [222, 68] width 107 height 9
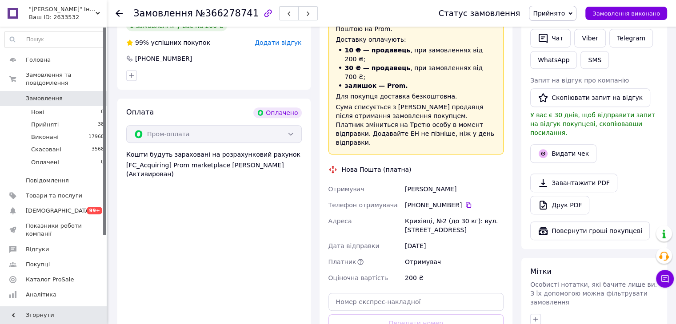
scroll to position [444, 0]
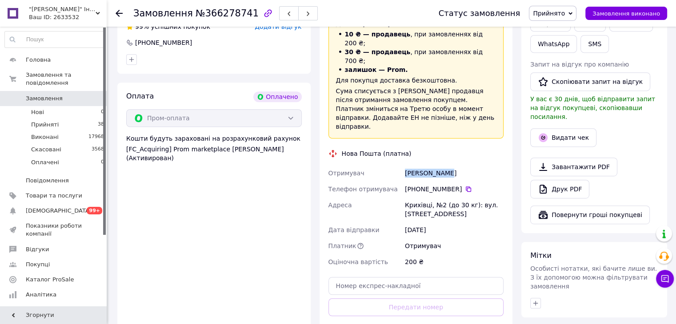
drag, startPoint x: 402, startPoint y: 145, endPoint x: 446, endPoint y: 151, distance: 44.4
click at [446, 165] on div "Отримувач Яців Михайло Телефон отримувача +380 67 975 77 88   Адреса Крихівці, …" at bounding box center [416, 217] width 179 height 105
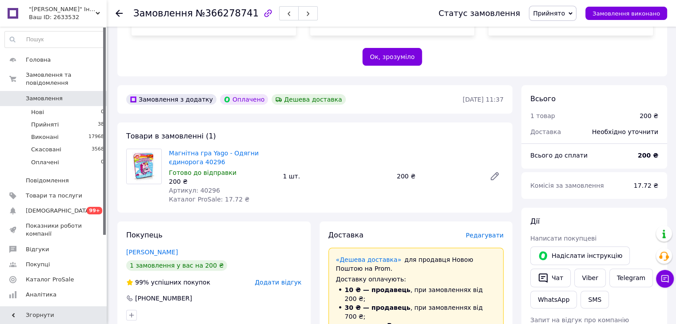
scroll to position [178, 0]
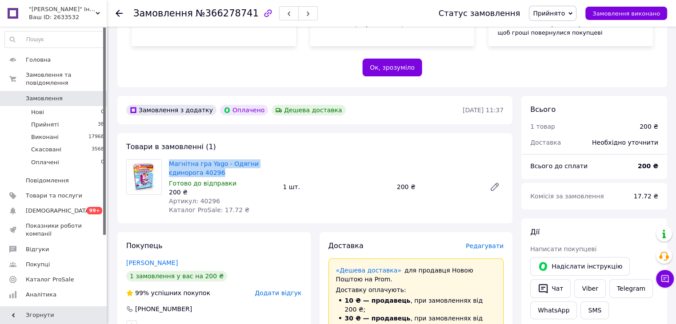
drag, startPoint x: 165, startPoint y: 162, endPoint x: 224, endPoint y: 173, distance: 59.6
click at [224, 173] on div "Магнітна гра Yago - Одягни єдинорога 40296 Готово до відправки 200 ₴ Артикул: 4…" at bounding box center [222, 187] width 114 height 59
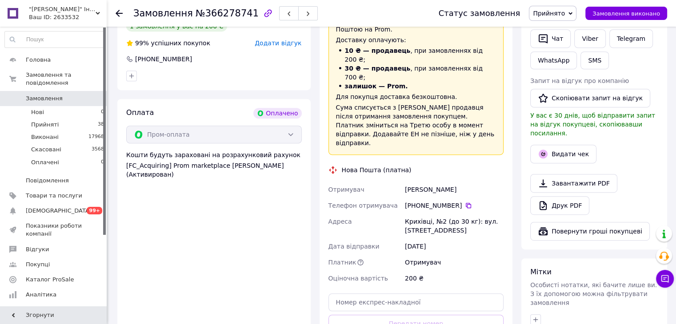
scroll to position [444, 0]
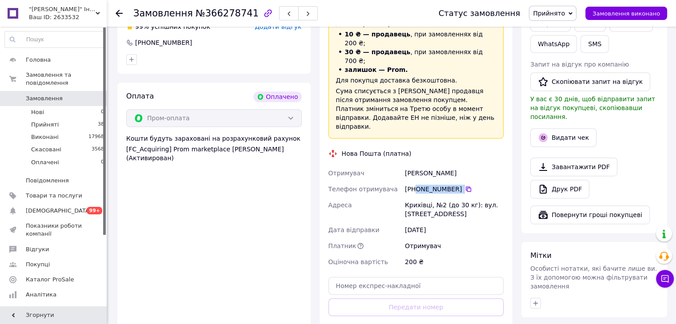
drag, startPoint x: 473, startPoint y: 162, endPoint x: 416, endPoint y: 166, distance: 57.4
click at [416, 185] on div "[PHONE_NUMBER]" at bounding box center [454, 189] width 99 height 9
drag, startPoint x: 450, startPoint y: 143, endPoint x: 405, endPoint y: 146, distance: 45.0
click at [405, 165] on div "Яців Михайло" at bounding box center [454, 173] width 102 height 16
drag, startPoint x: 405, startPoint y: 175, endPoint x: 427, endPoint y: 178, distance: 21.9
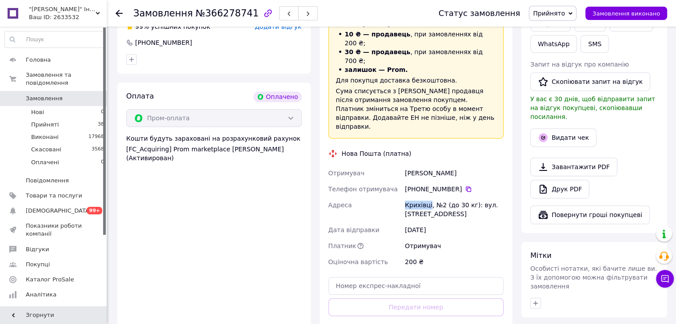
click at [428, 197] on div "Крихівці, №2 (до 30 кг): вул. [STREET_ADDRESS]" at bounding box center [454, 209] width 102 height 25
click at [374, 277] on input "text" at bounding box center [415, 286] width 175 height 18
paste input "20451269242603"
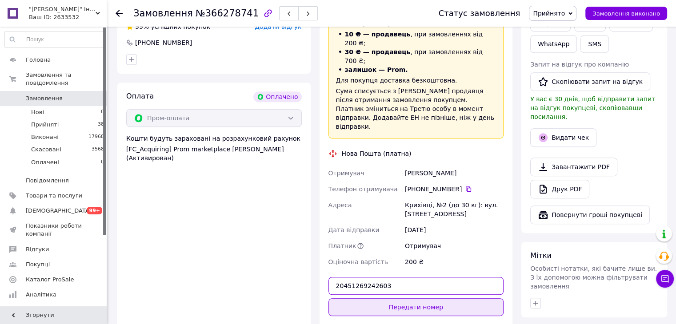
type input "20451269242603"
click at [383, 299] on button "Передати номер" at bounding box center [415, 308] width 175 height 18
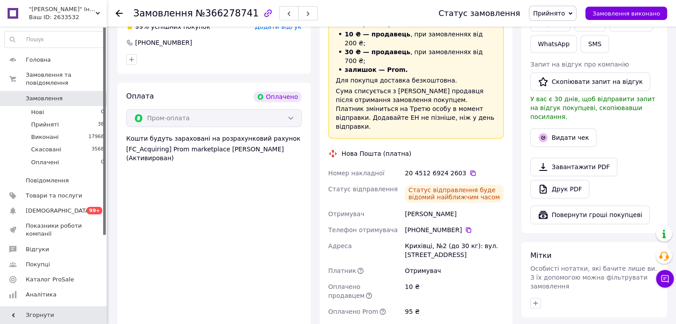
click at [118, 12] on icon at bounding box center [118, 13] width 7 height 7
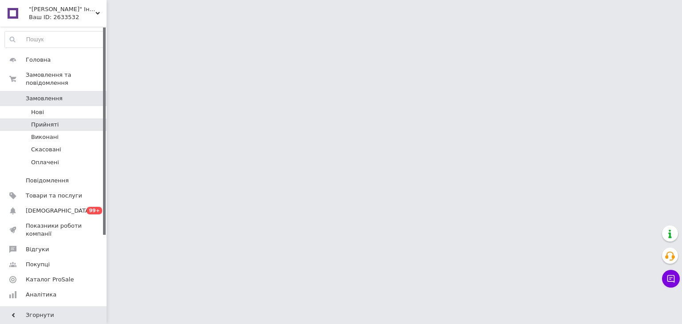
drag, startPoint x: 70, startPoint y: 117, endPoint x: 87, endPoint y: 114, distance: 16.7
click at [70, 119] on li "Прийняті" at bounding box center [54, 125] width 109 height 12
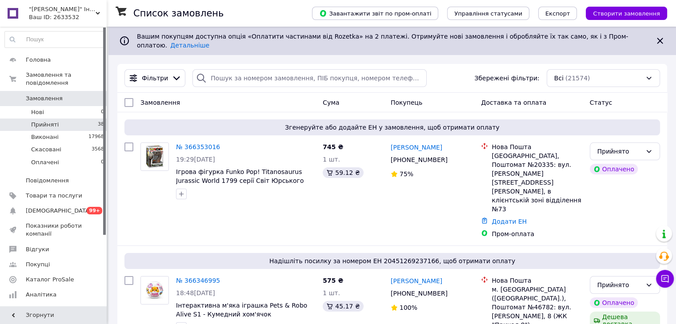
click at [68, 119] on li "Прийняті 38" at bounding box center [54, 125] width 109 height 12
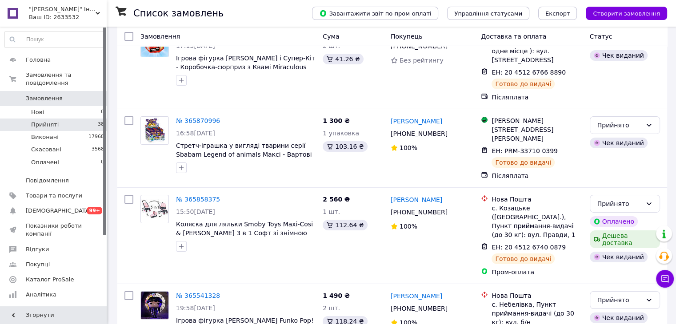
scroll to position [3127, 0]
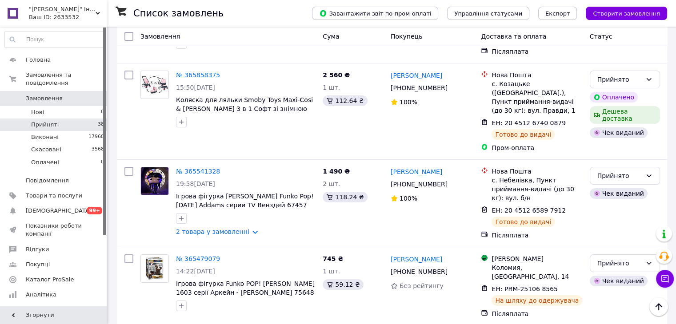
drag, startPoint x: 633, startPoint y: 132, endPoint x: 623, endPoint y: 146, distance: 17.3
click at [617, 155] on li "Виконано" at bounding box center [623, 158] width 69 height 16
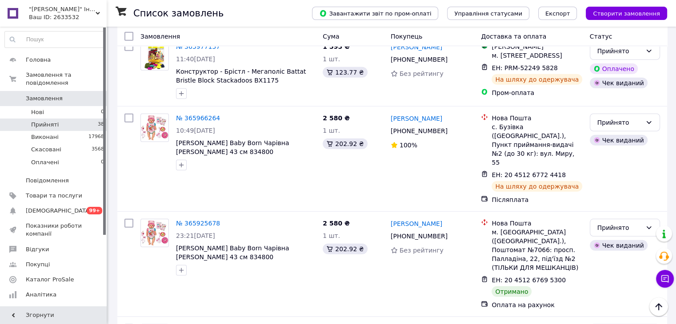
scroll to position [2505, 0]
click at [612, 205] on li "Виконано" at bounding box center [623, 207] width 69 height 16
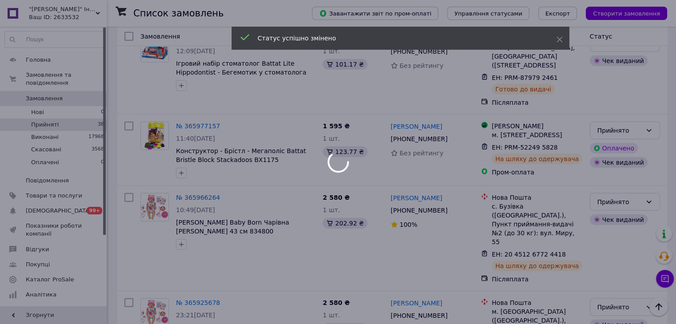
scroll to position [2416, 0]
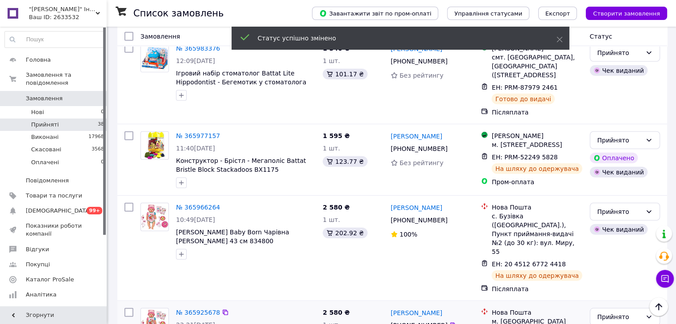
drag, startPoint x: 633, startPoint y: 91, endPoint x: 623, endPoint y: 102, distance: 14.8
click at [632, 312] on div "Прийнято" at bounding box center [619, 317] width 44 height 10
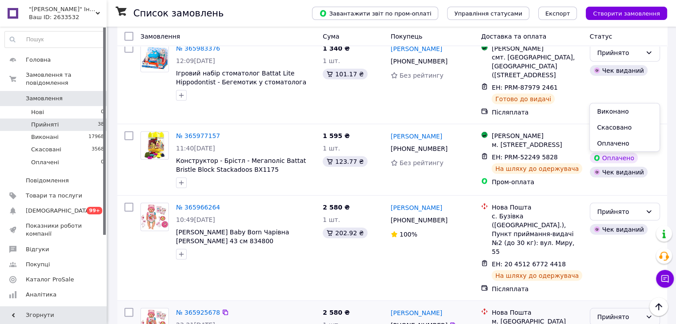
drag, startPoint x: 620, startPoint y: 108, endPoint x: 603, endPoint y: 121, distance: 21.6
click at [620, 109] on li "Виконано" at bounding box center [623, 112] width 69 height 16
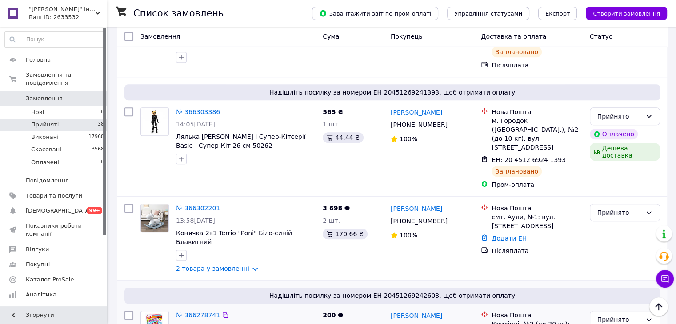
scroll to position [728, 0]
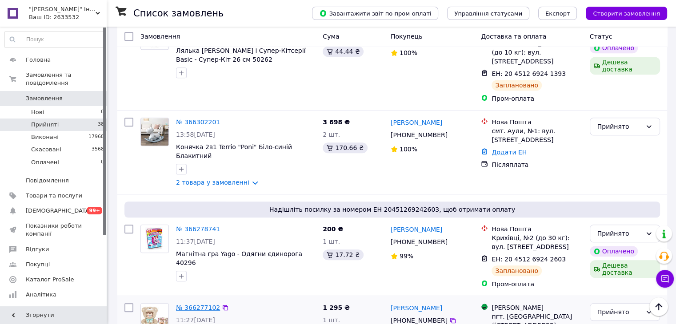
click at [200, 304] on link "№ 366277102" at bounding box center [198, 307] width 44 height 7
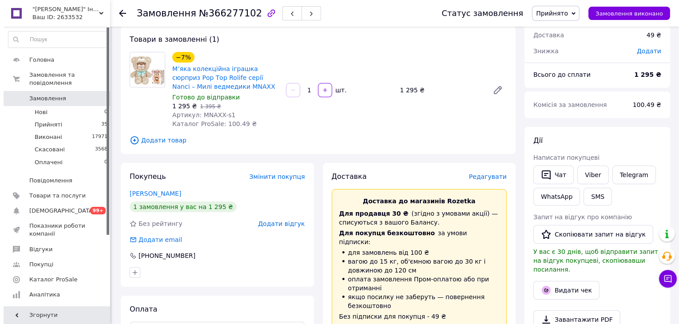
scroll to position [133, 0]
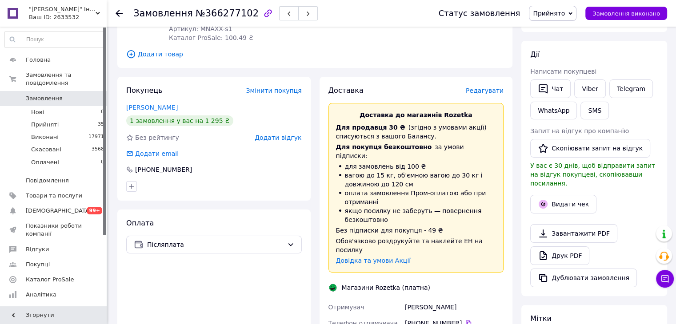
click at [489, 91] on span "Редагувати" at bounding box center [485, 90] width 38 height 7
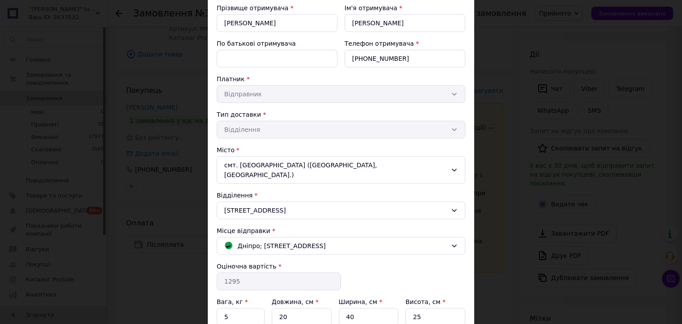
scroll to position [178, 0]
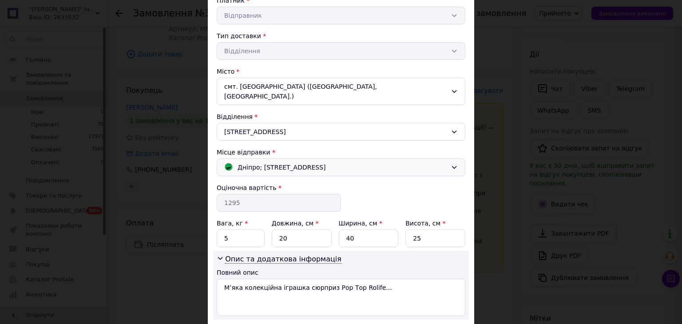
click at [287, 163] on span "Дніпро; проспект Миру, 14А" at bounding box center [282, 168] width 88 height 10
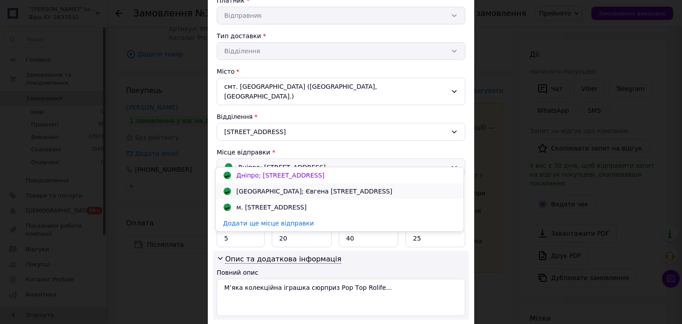
click at [299, 189] on div "Івано-Франківськ; Євгена Коновальця, 149" at bounding box center [314, 191] width 160 height 9
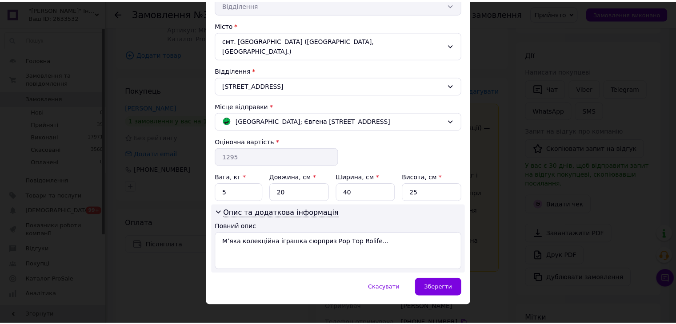
scroll to position [224, 0]
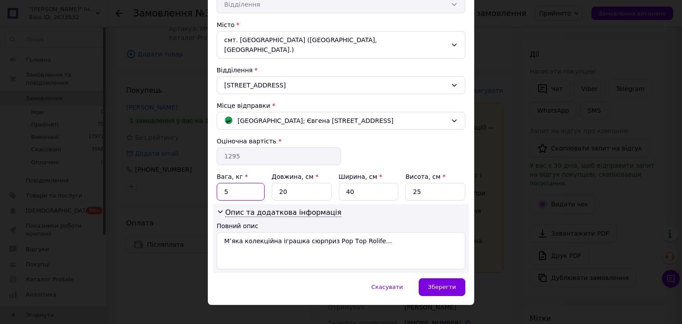
drag, startPoint x: 230, startPoint y: 180, endPoint x: 226, endPoint y: 192, distance: 12.8
click at [215, 187] on div "Спосіб доставки Магазини Rozetka (платна) Прізвище отримувача * Гапоченко Ім'я …" at bounding box center [341, 56] width 267 height 445
click at [444, 284] on span "Зберегти" at bounding box center [442, 287] width 28 height 7
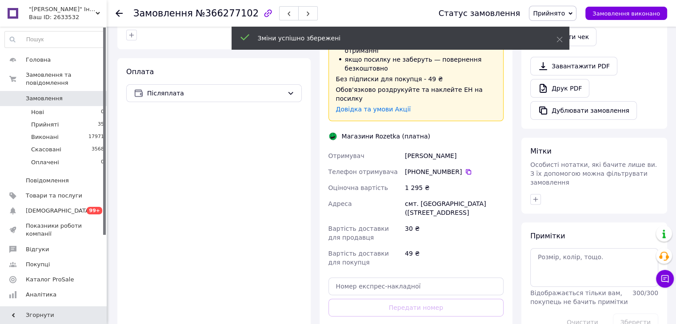
scroll to position [311, 0]
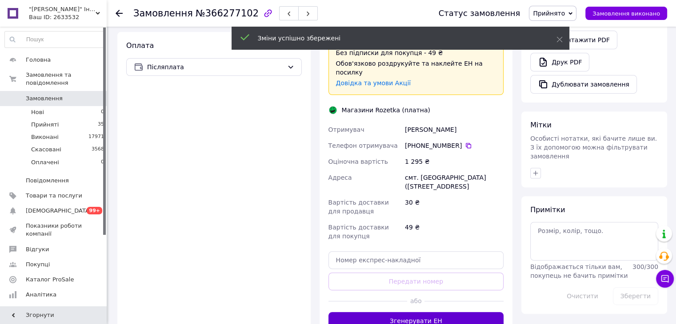
click at [405, 312] on button "Згенерувати ЕН" at bounding box center [415, 321] width 175 height 18
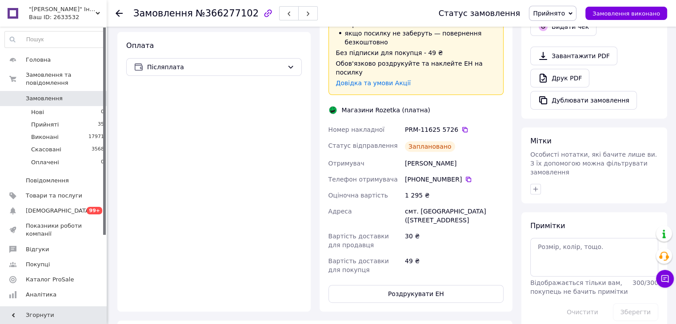
click at [415, 253] on div "49 ₴" at bounding box center [454, 265] width 102 height 25
click at [418, 274] on div "Доставка Редагувати Доставка до магазинів Rozetka Для продавця 30 ₴   (згідно з…" at bounding box center [415, 105] width 175 height 395
click at [417, 285] on button "Роздрукувати ЕН" at bounding box center [415, 294] width 175 height 18
